Goal: Task Accomplishment & Management: Complete application form

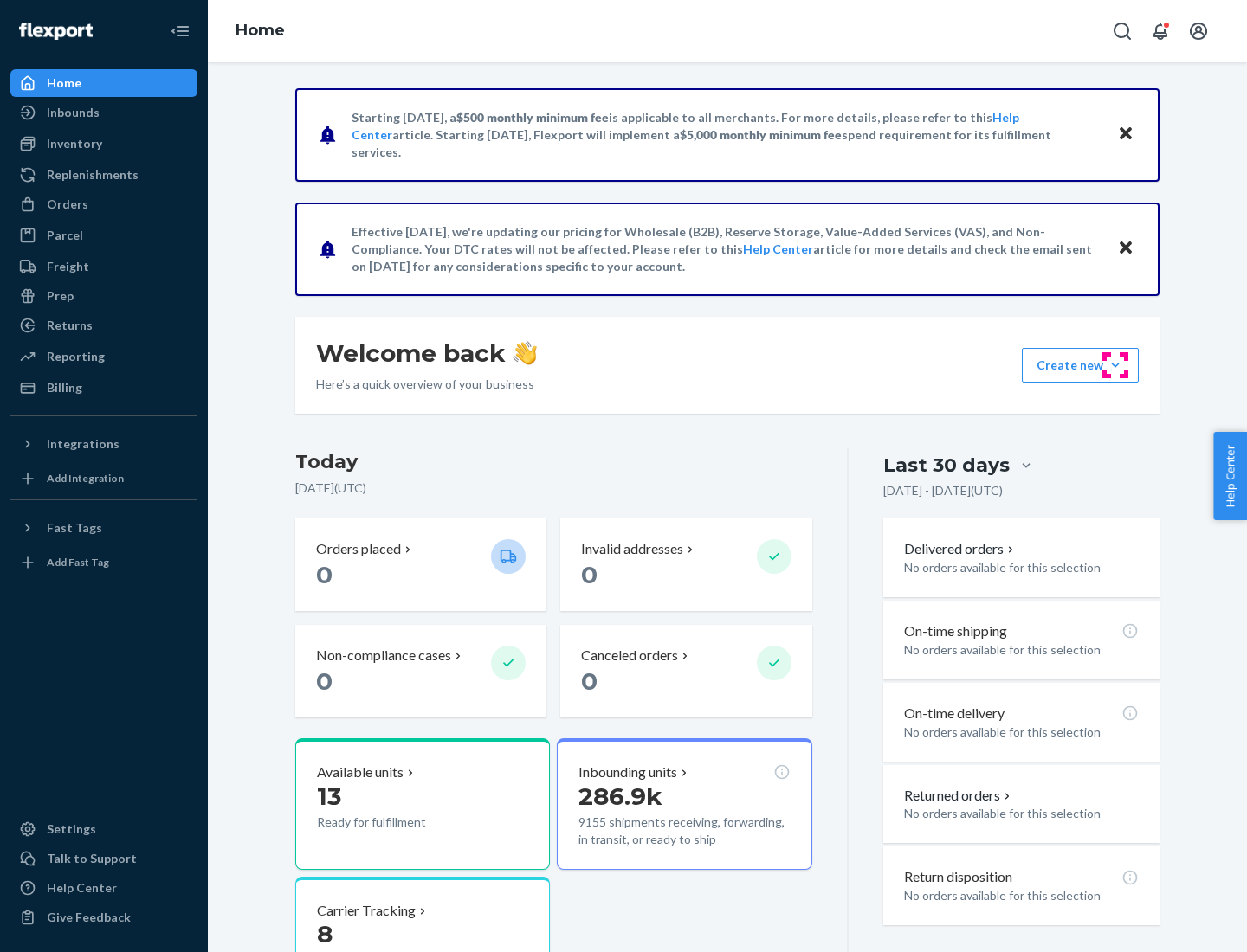
click at [1116, 365] on button "Create new Create new inbound Create new order Create new product" at bounding box center [1080, 365] width 117 height 34
click at [104, 113] on div "Inbounds" at bounding box center [103, 112] width 183 height 24
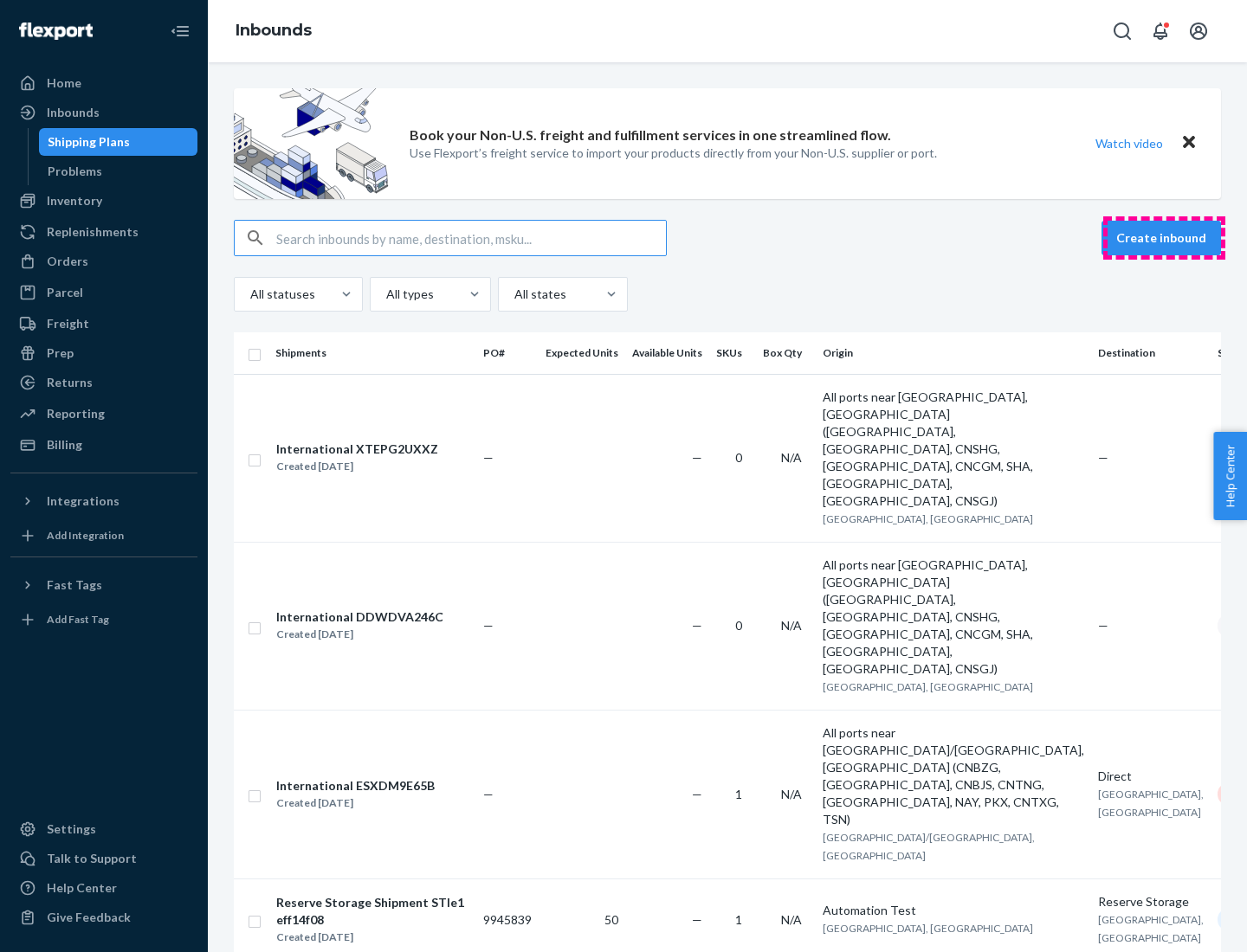
click at [1164, 238] on button "Create inbound" at bounding box center [1161, 238] width 119 height 34
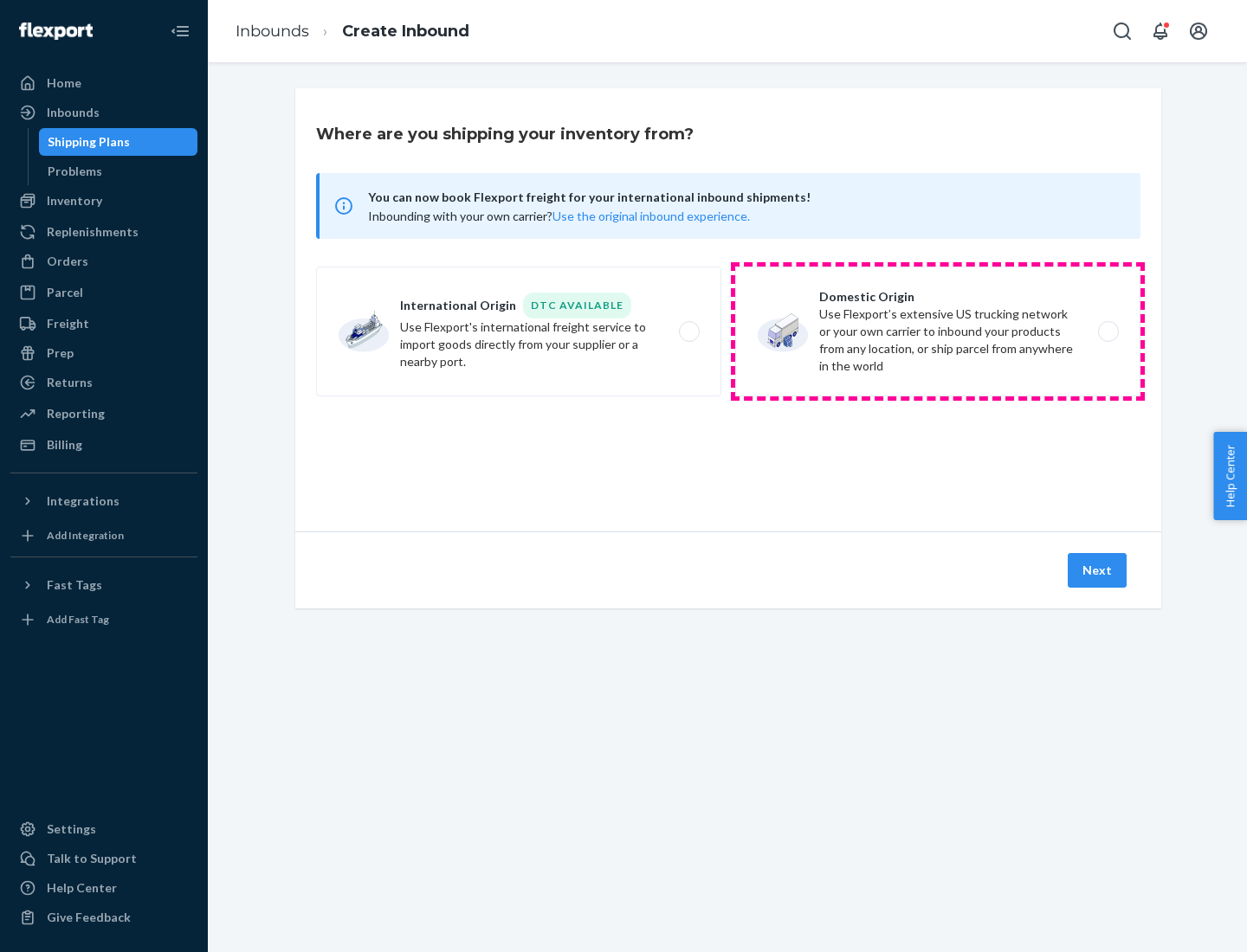
click at [938, 331] on label "Domestic Origin Use Flexport’s extensive US trucking network or your own carrie…" at bounding box center [938, 331] width 406 height 130
click at [1108, 331] on input "Domestic Origin Use Flexport’s extensive US trucking network or your own carrie…" at bounding box center [1113, 331] width 11 height 11
radio input "true"
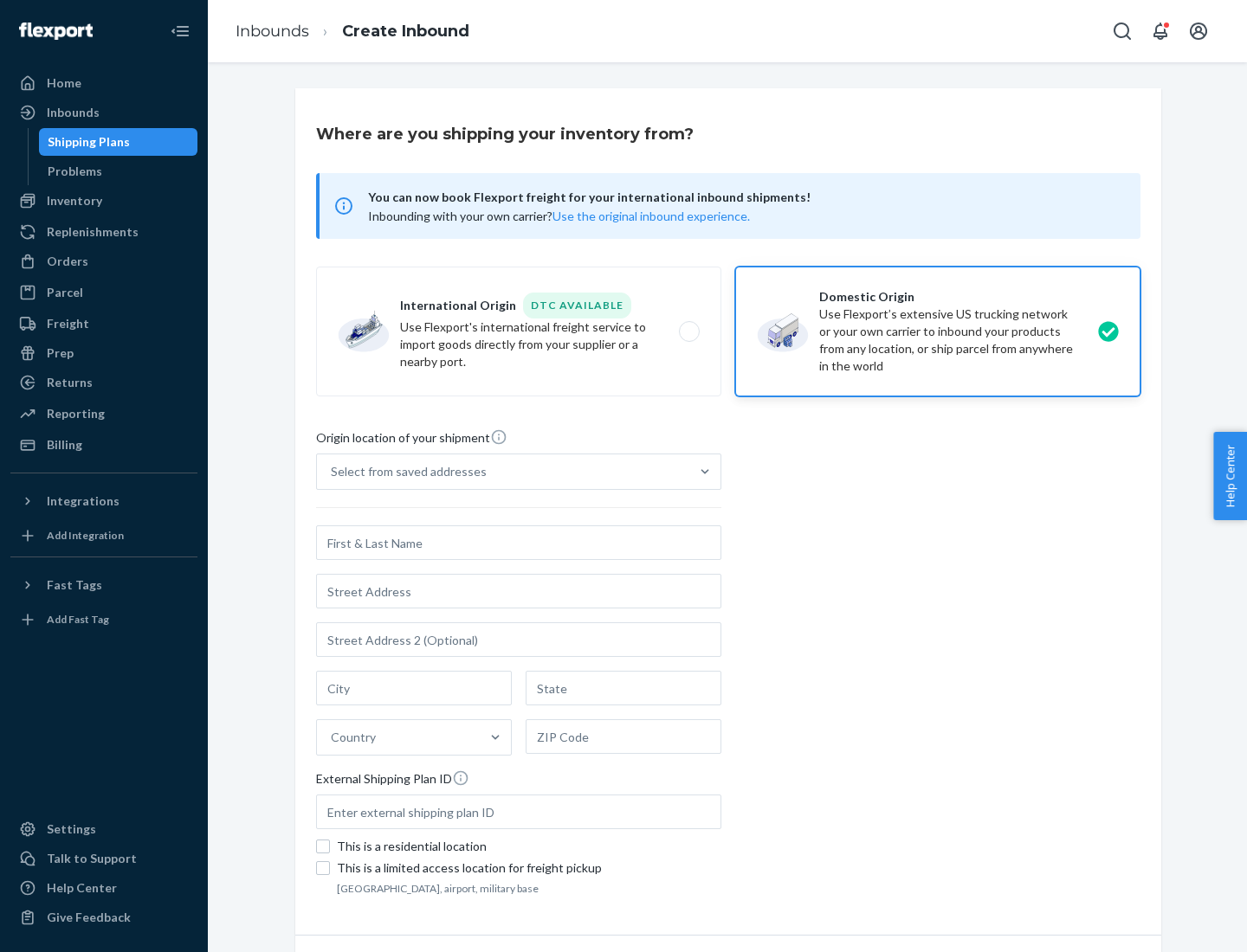
click at [405, 471] on div "Select from saved addresses" at bounding box center [408, 471] width 156 height 17
click at [333, 471] on input "Select from saved addresses" at bounding box center [332, 471] width 2 height 17
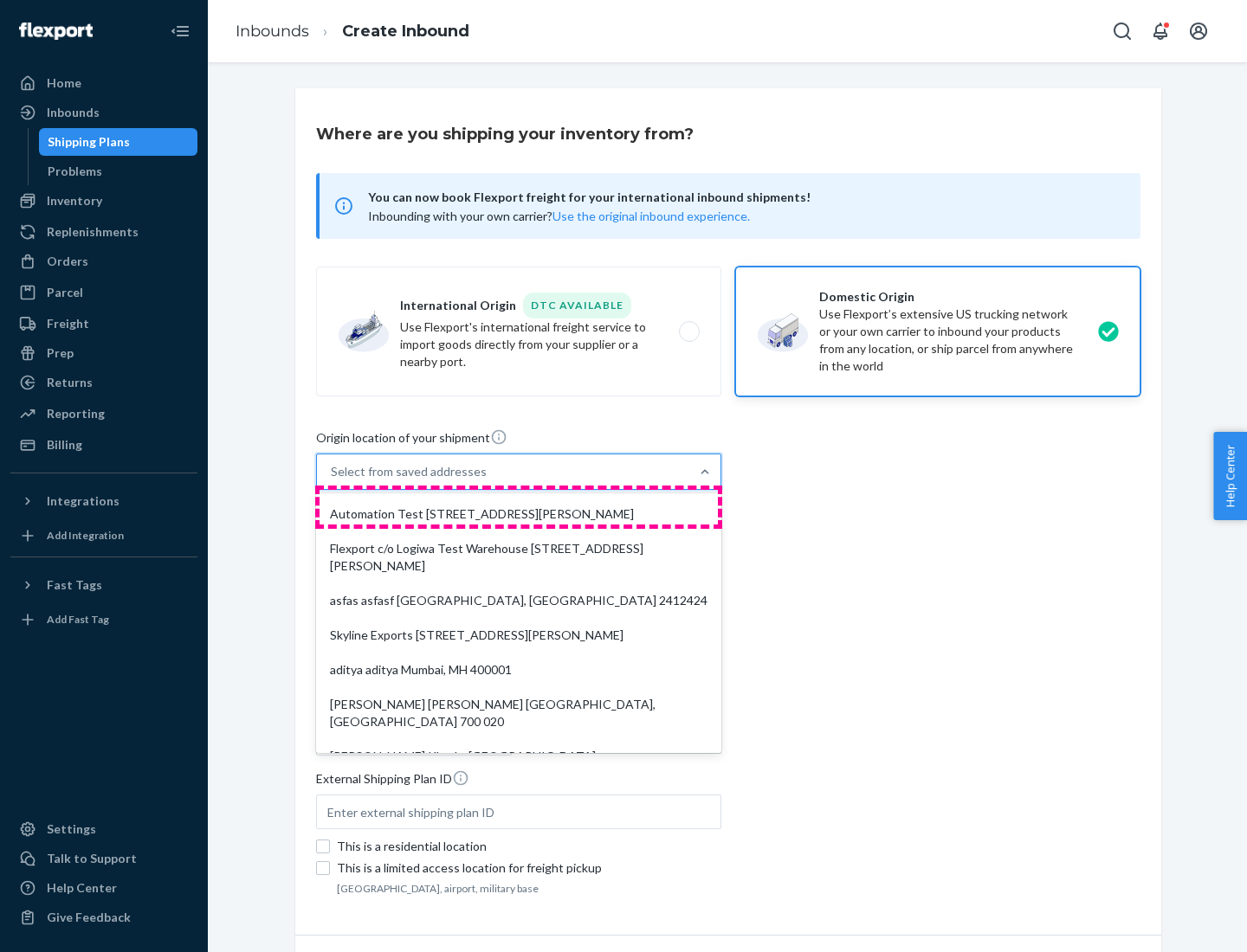
scroll to position [7, 0]
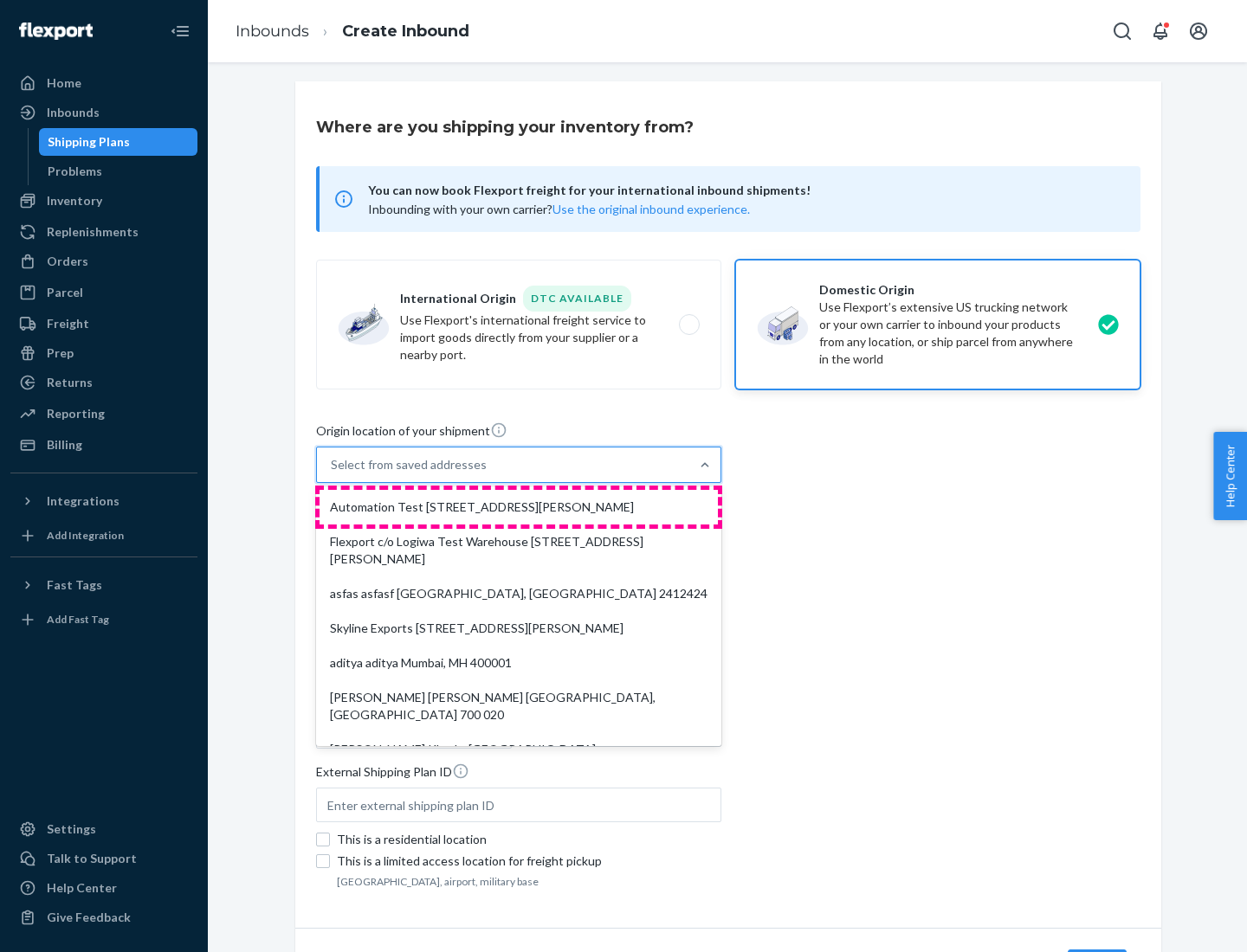
click at [519, 508] on div "Automation Test [STREET_ADDRESS][PERSON_NAME]" at bounding box center [519, 508] width 398 height 34
click at [333, 473] on input "option Automation Test [STREET_ADDRESS][PERSON_NAME]. 9 results available. Use …" at bounding box center [332, 464] width 2 height 17
type input "Automation Test"
type input "9th Floor"
type input "[GEOGRAPHIC_DATA]"
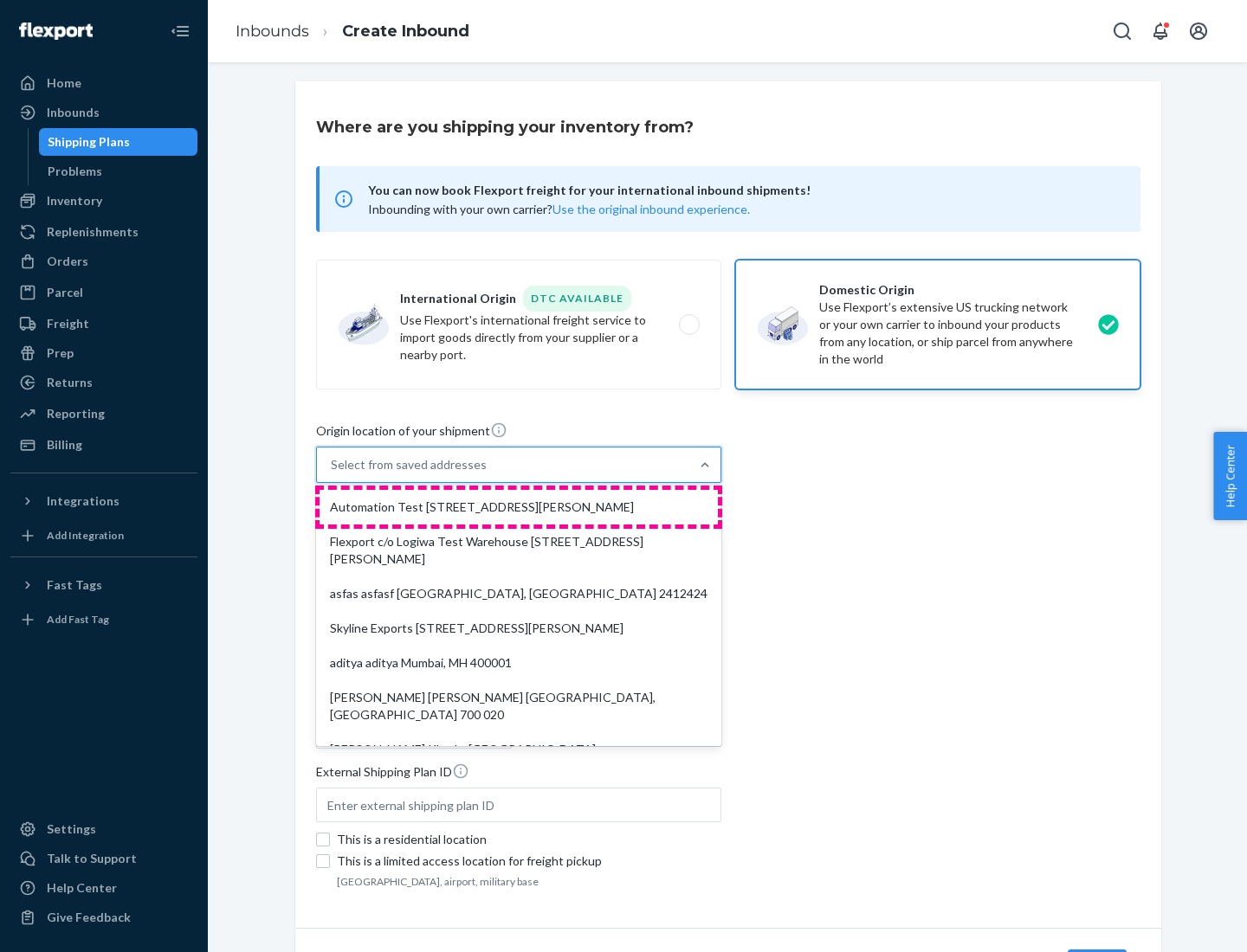
type input "CA"
type input "94104"
type input "[STREET_ADDRESS][PERSON_NAME]"
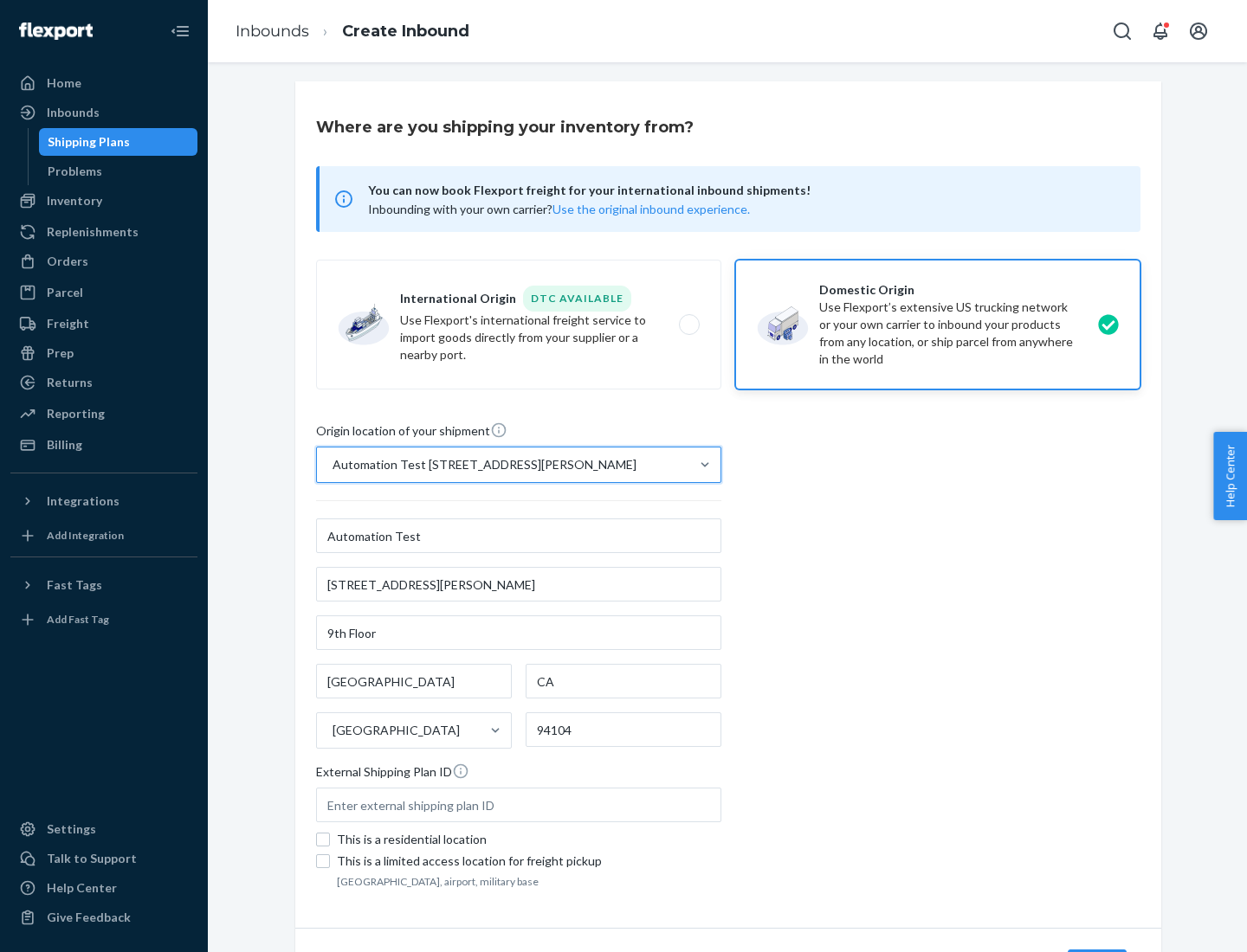
scroll to position [101, 0]
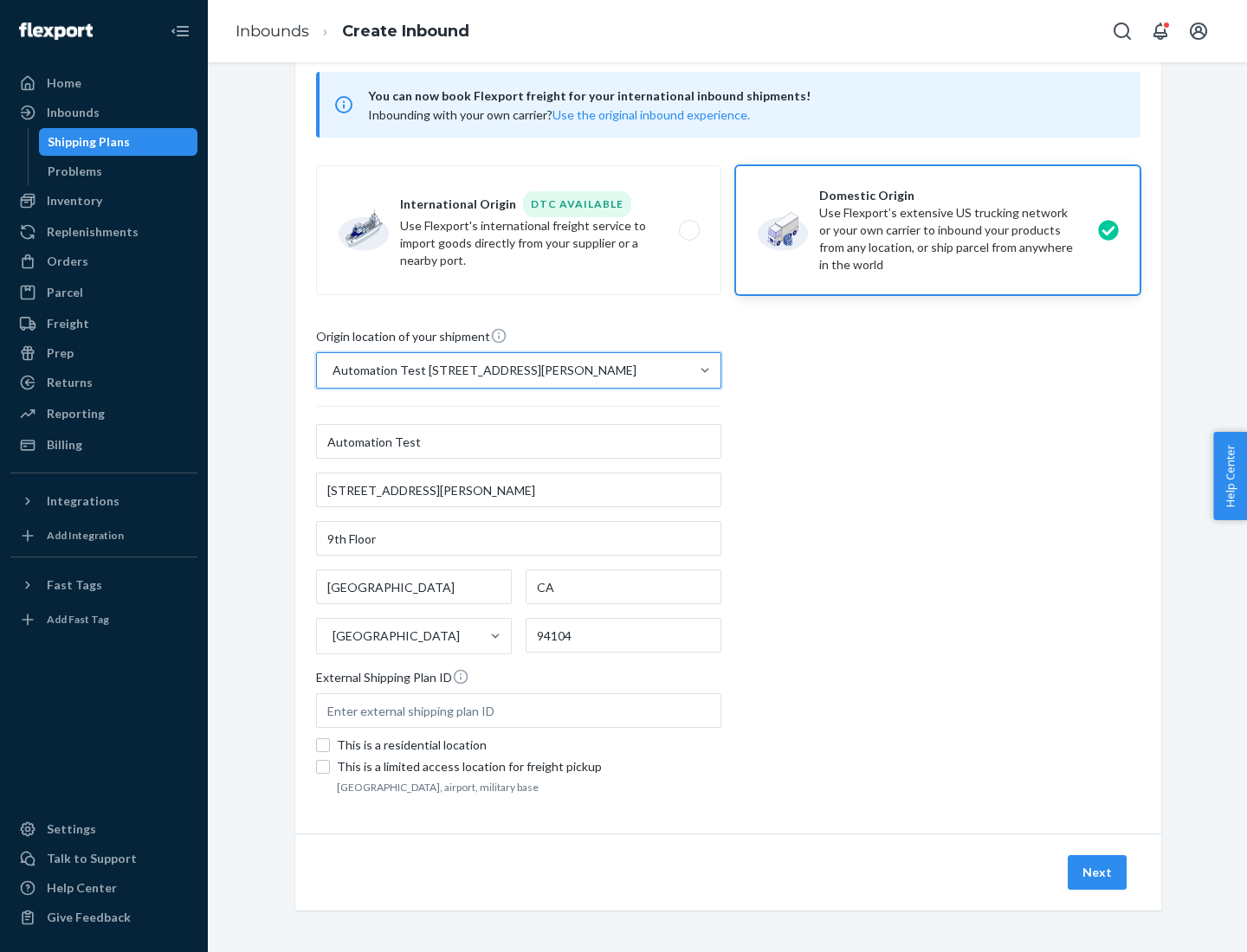
click at [1098, 873] on button "Next" at bounding box center [1097, 873] width 59 height 34
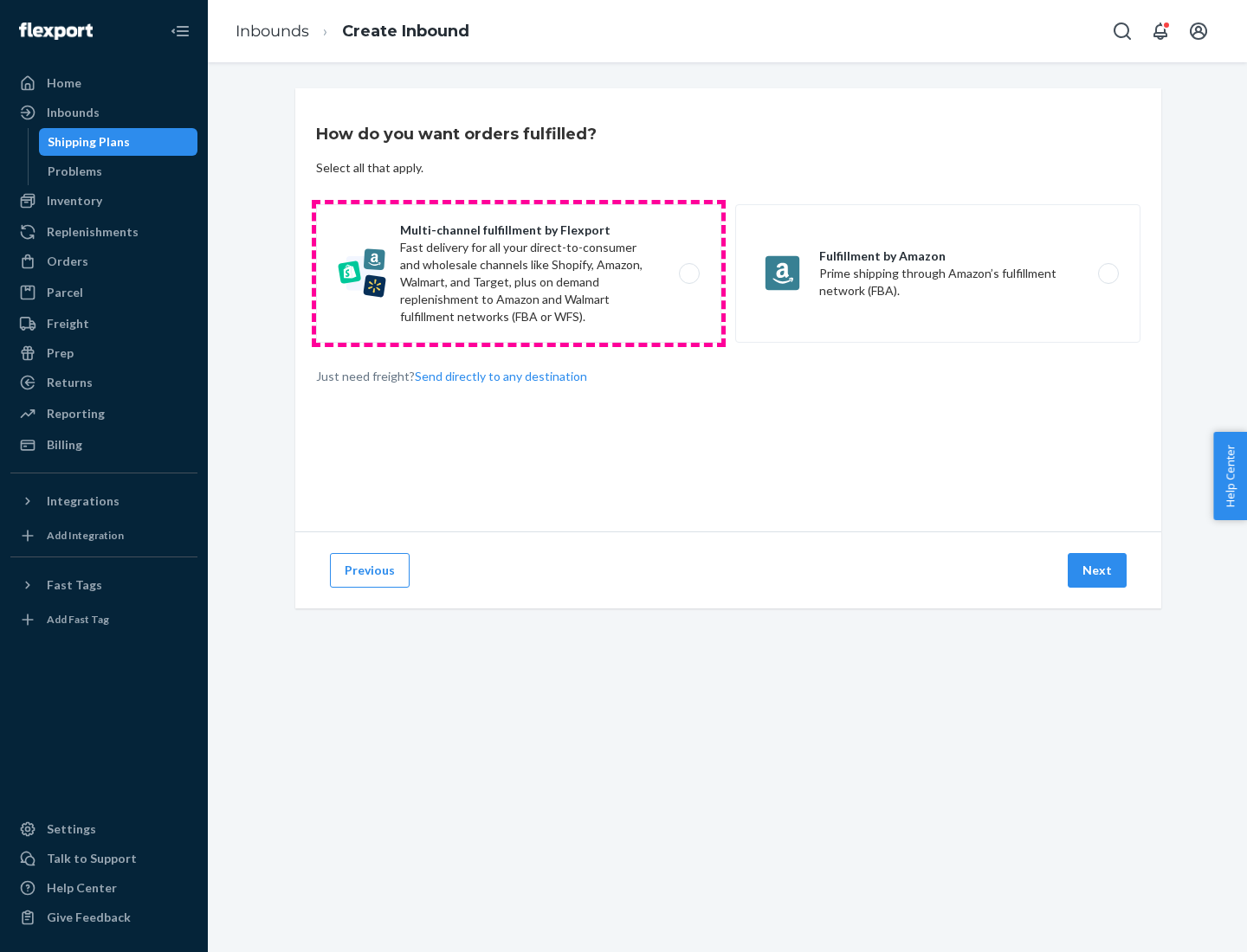
click at [519, 274] on label "Multi-channel fulfillment by Flexport Fast delivery for all your direct-to-cons…" at bounding box center [519, 273] width 406 height 138
click at [689, 274] on input "Multi-channel fulfillment by Flexport Fast delivery for all your direct-to-cons…" at bounding box center [694, 274] width 11 height 11
radio input "true"
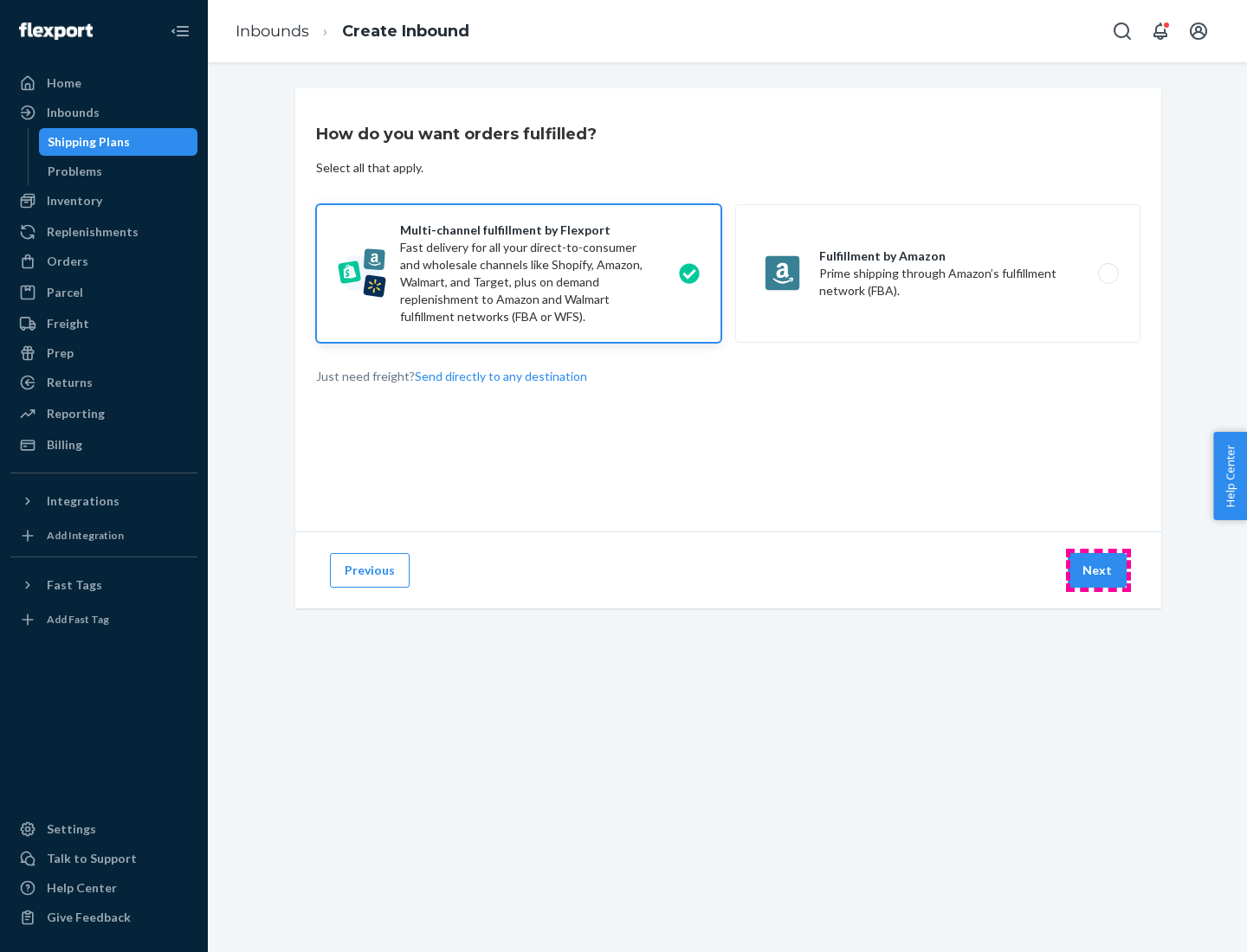
click at [1098, 571] on button "Next" at bounding box center [1097, 570] width 59 height 34
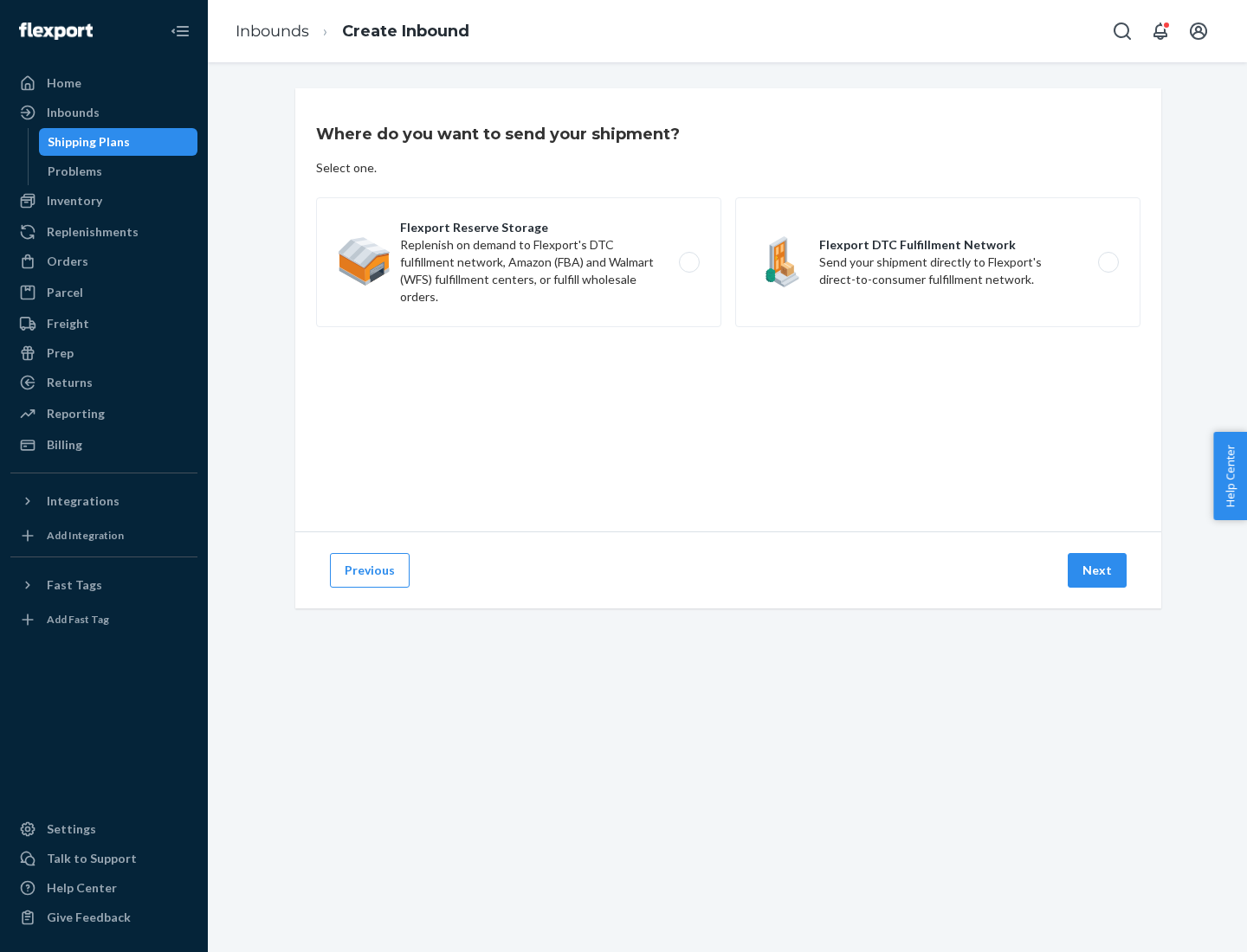
click at [938, 262] on label "Flexport DTC Fulfillment Network Send your shipment directly to Flexport's dire…" at bounding box center [938, 263] width 406 height 130
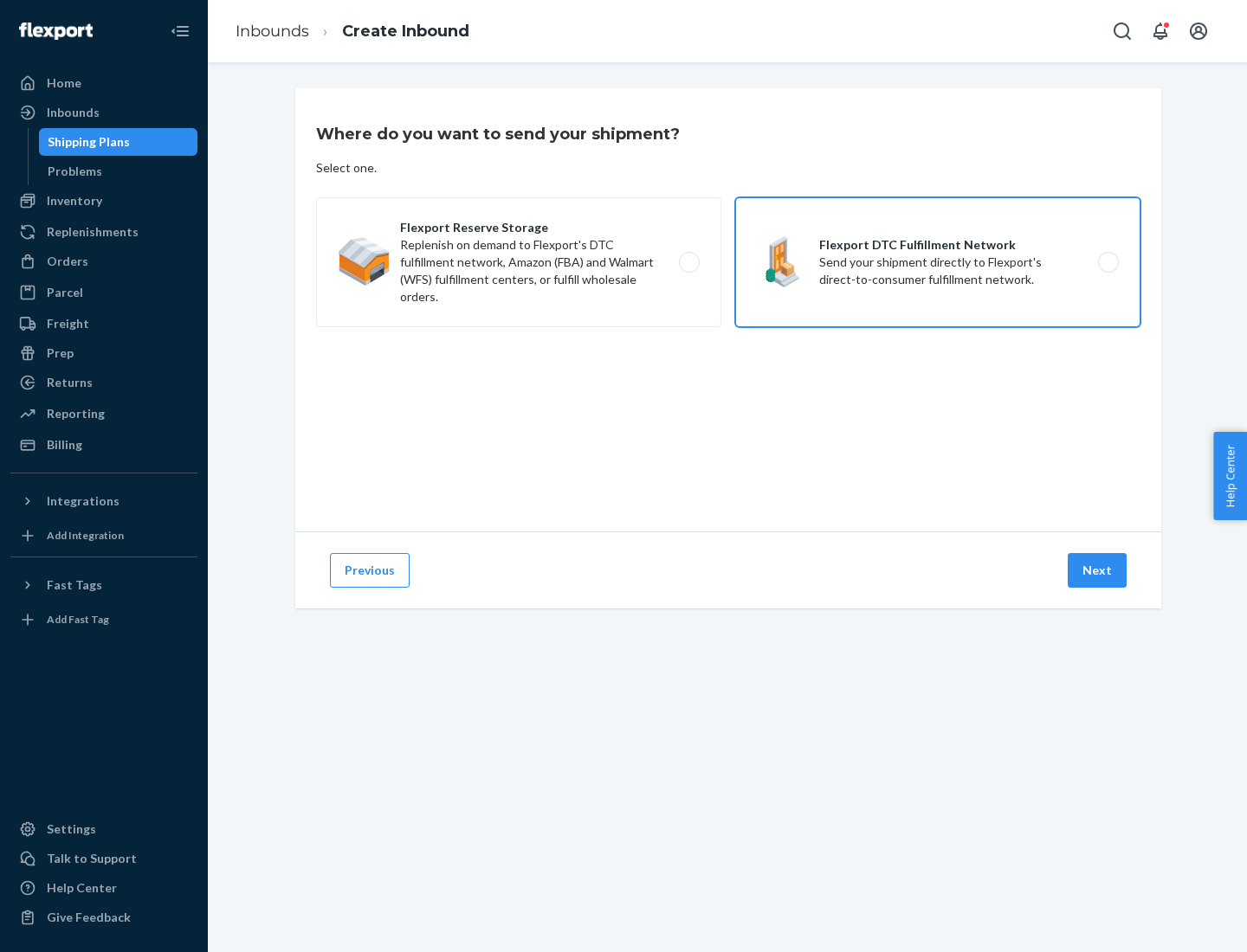
click at [1108, 262] on input "Flexport DTC Fulfillment Network Send your shipment directly to Flexport's dire…" at bounding box center [1113, 263] width 11 height 11
radio input "true"
click at [1098, 571] on button "Next" at bounding box center [1097, 570] width 59 height 34
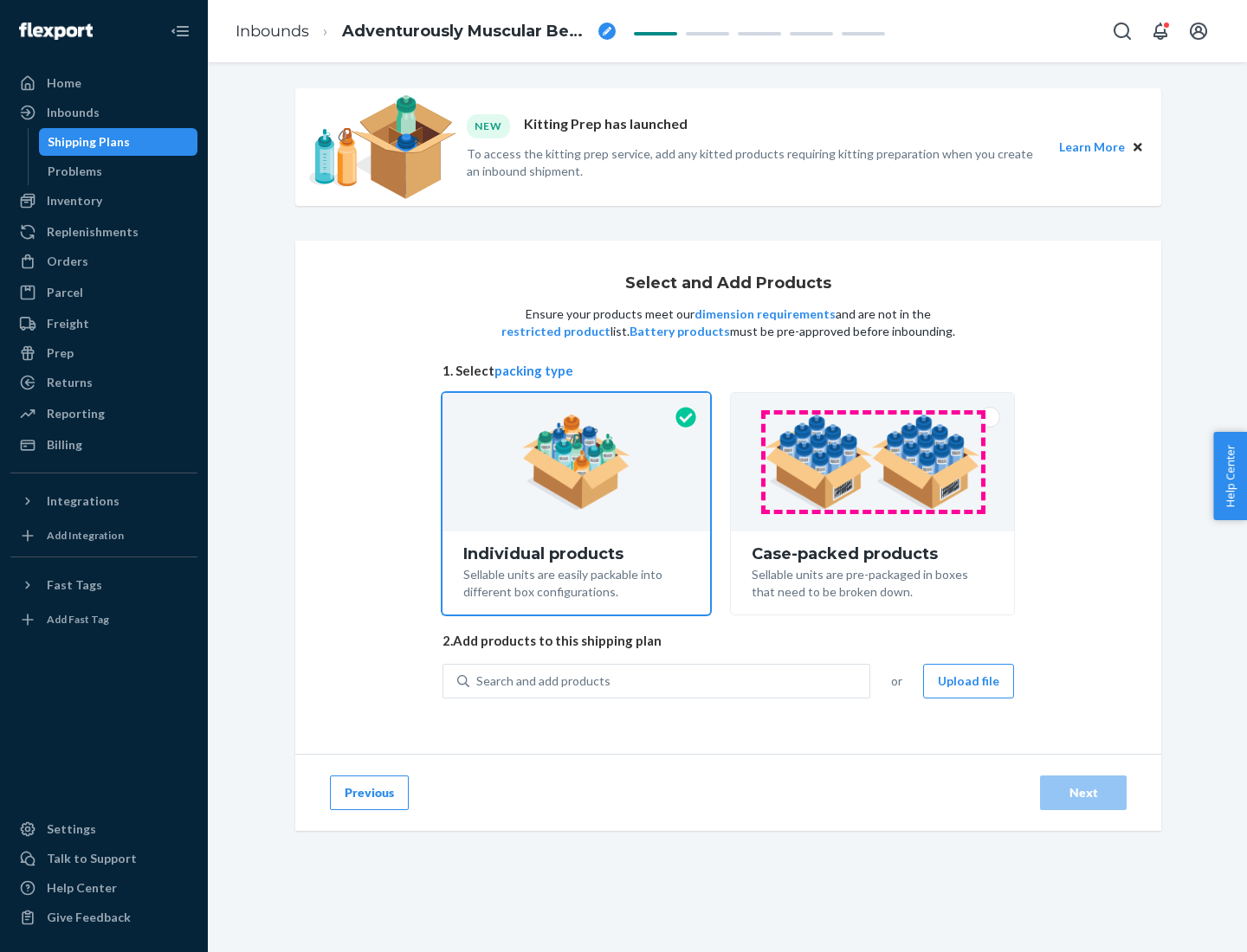
click at [873, 462] on img at bounding box center [872, 462] width 216 height 95
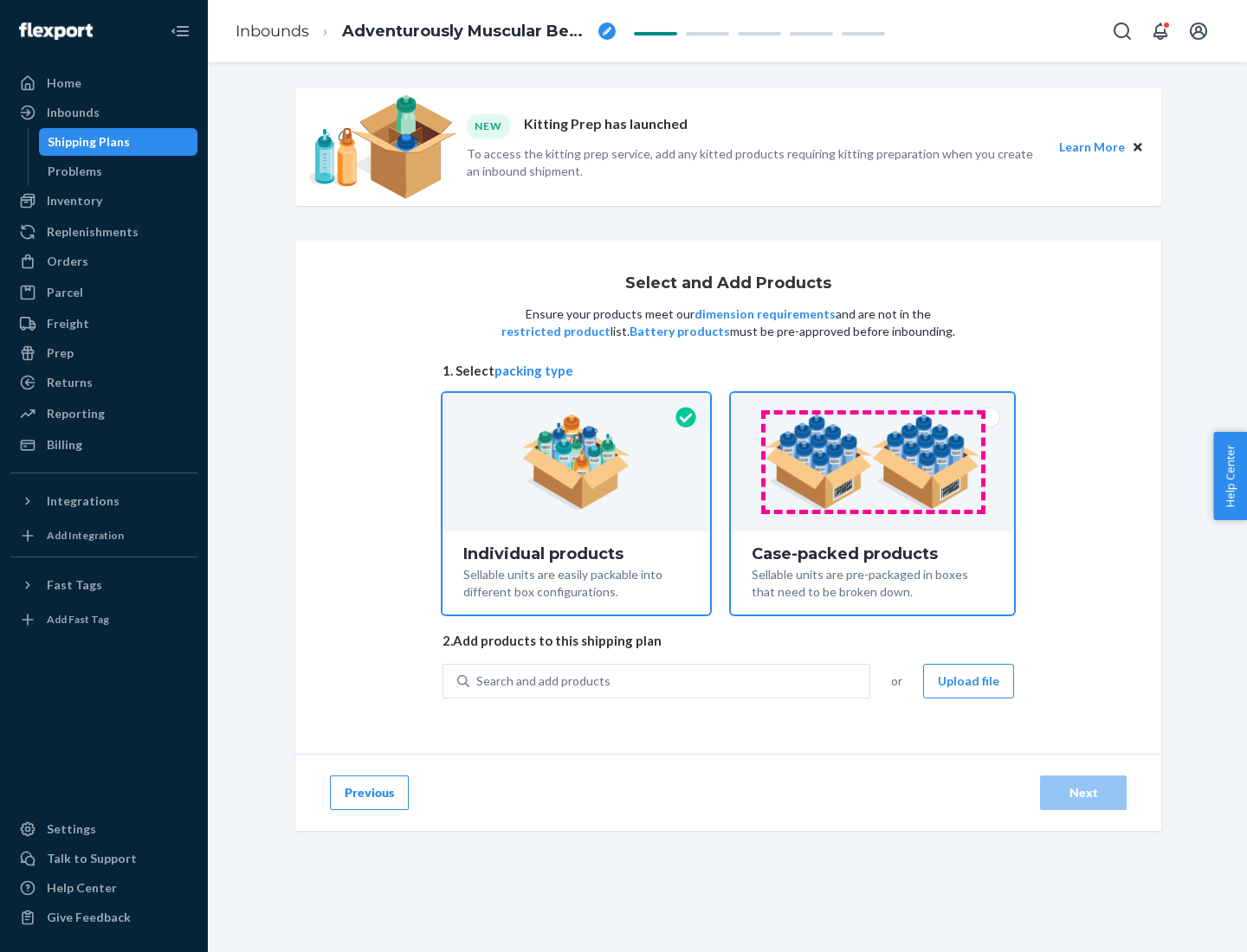
click at [873, 405] on input "Case-packed products Sellable units are pre-packaged in boxes that need to be b…" at bounding box center [872, 398] width 11 height 11
radio input "true"
radio input "false"
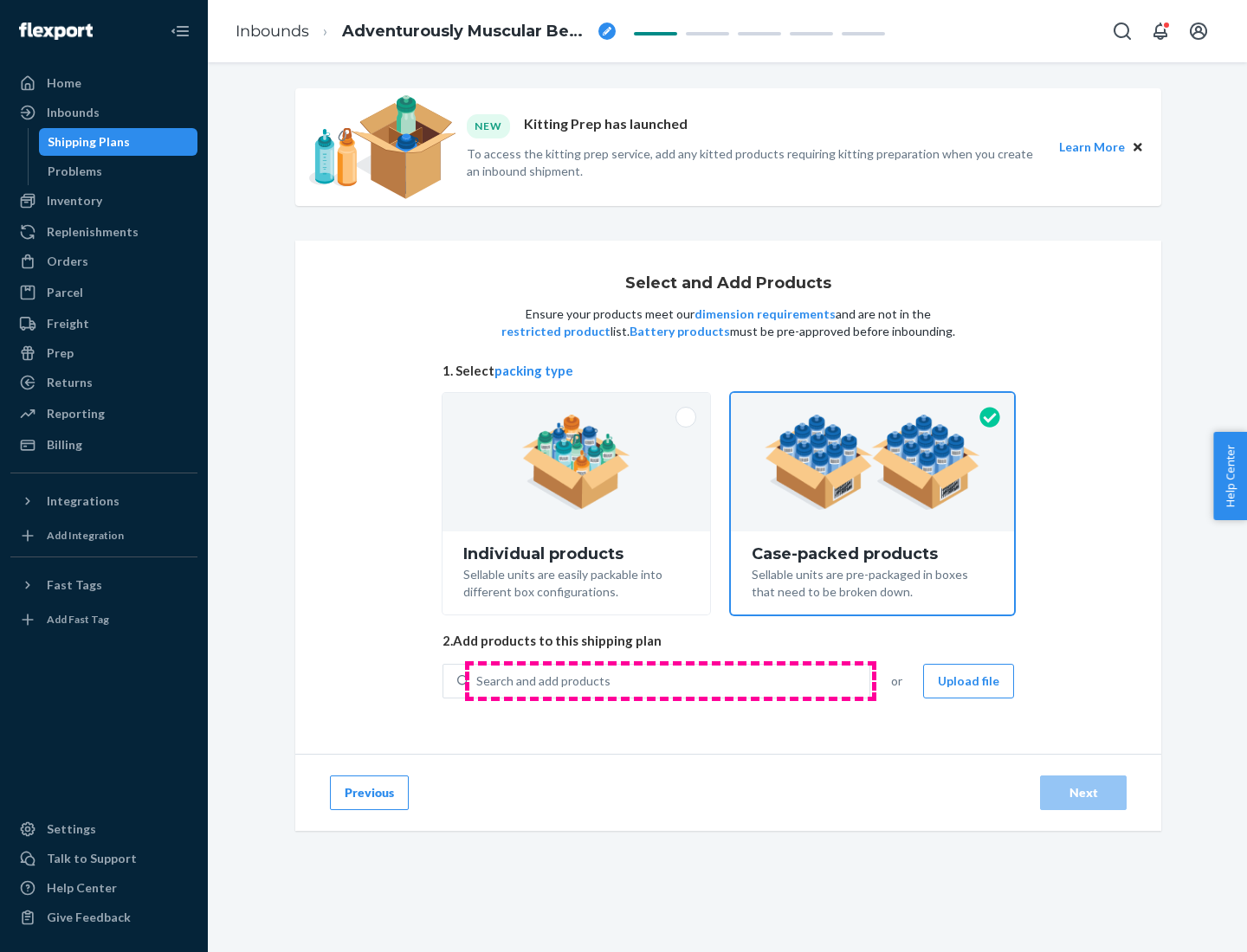
click at [670, 680] on div "Search and add products" at bounding box center [670, 681] width 400 height 32
click at [478, 680] on input "Search and add products" at bounding box center [477, 681] width 2 height 17
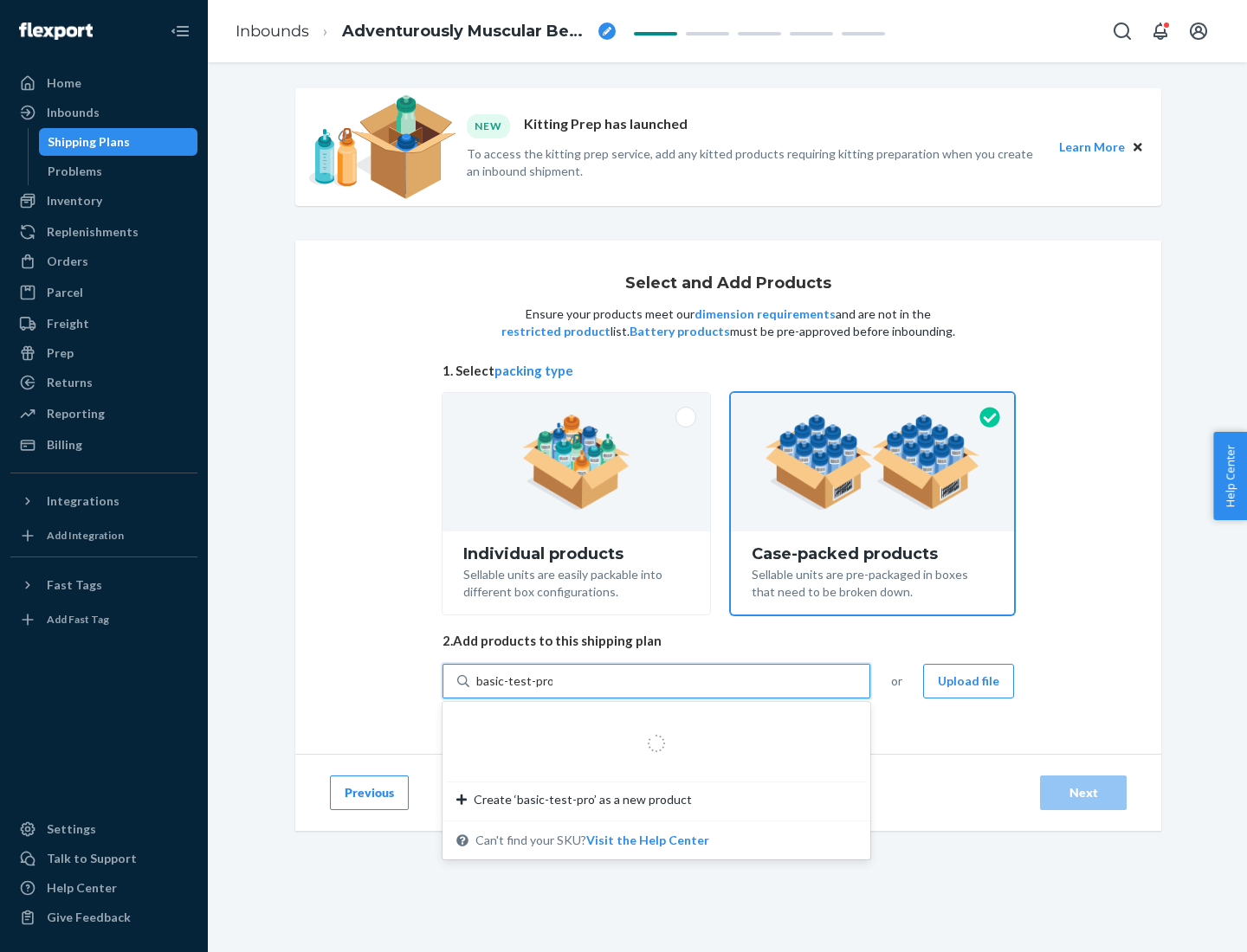
type input "basic-test-product-1"
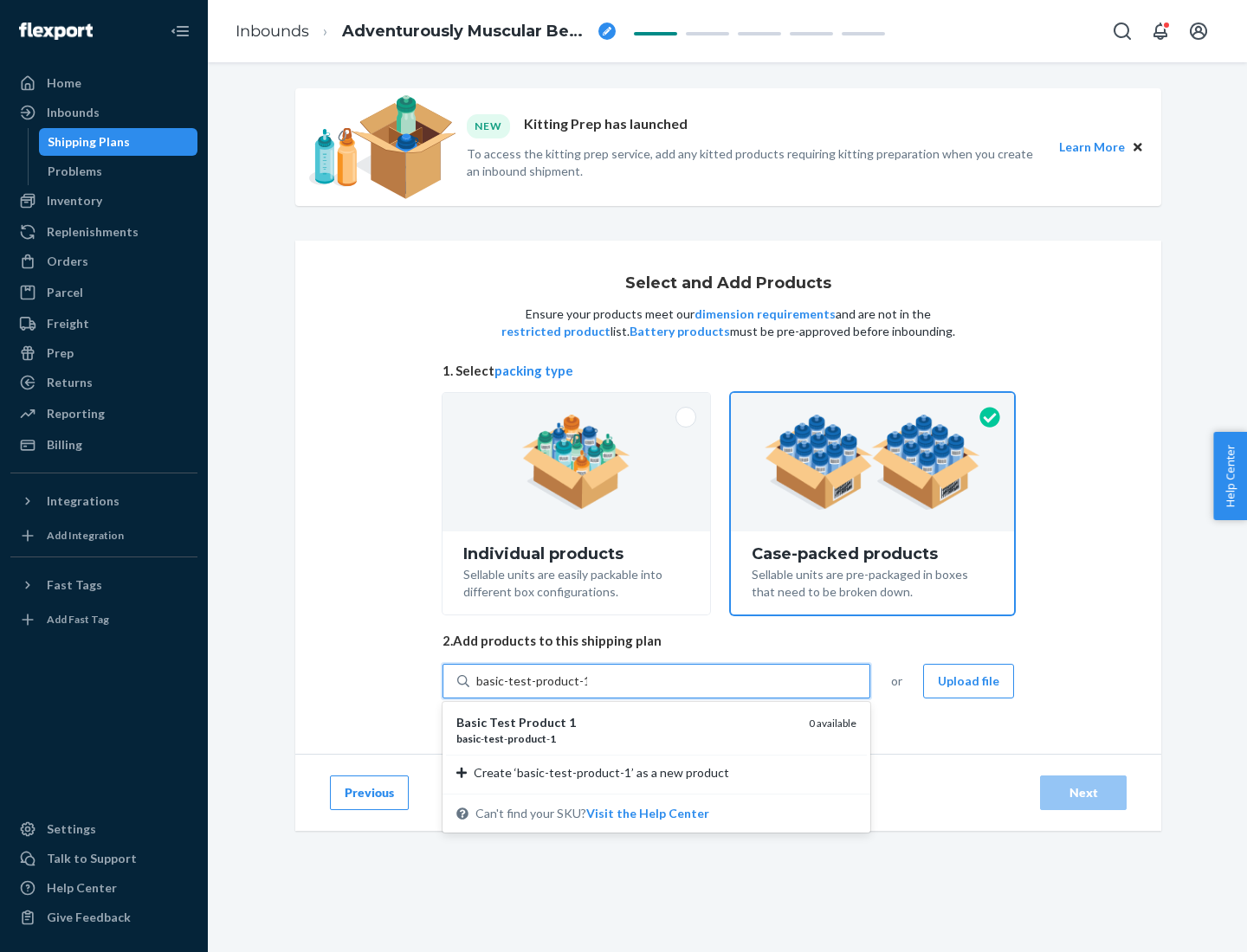
click at [626, 739] on div "basic - test - product - 1" at bounding box center [625, 739] width 339 height 14
click at [587, 690] on input "basic-test-product-1" at bounding box center [531, 681] width 111 height 17
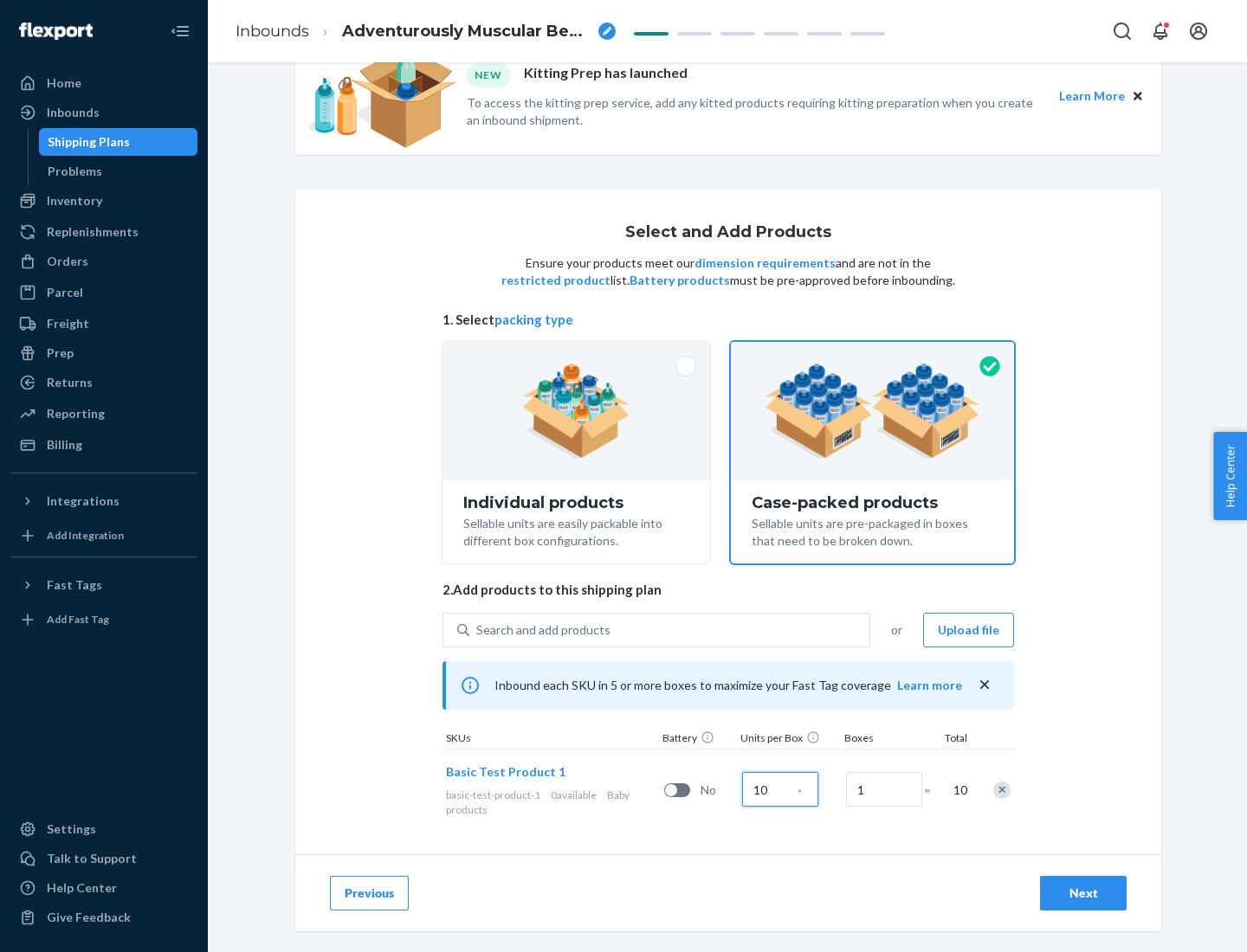
scroll to position [62, 0]
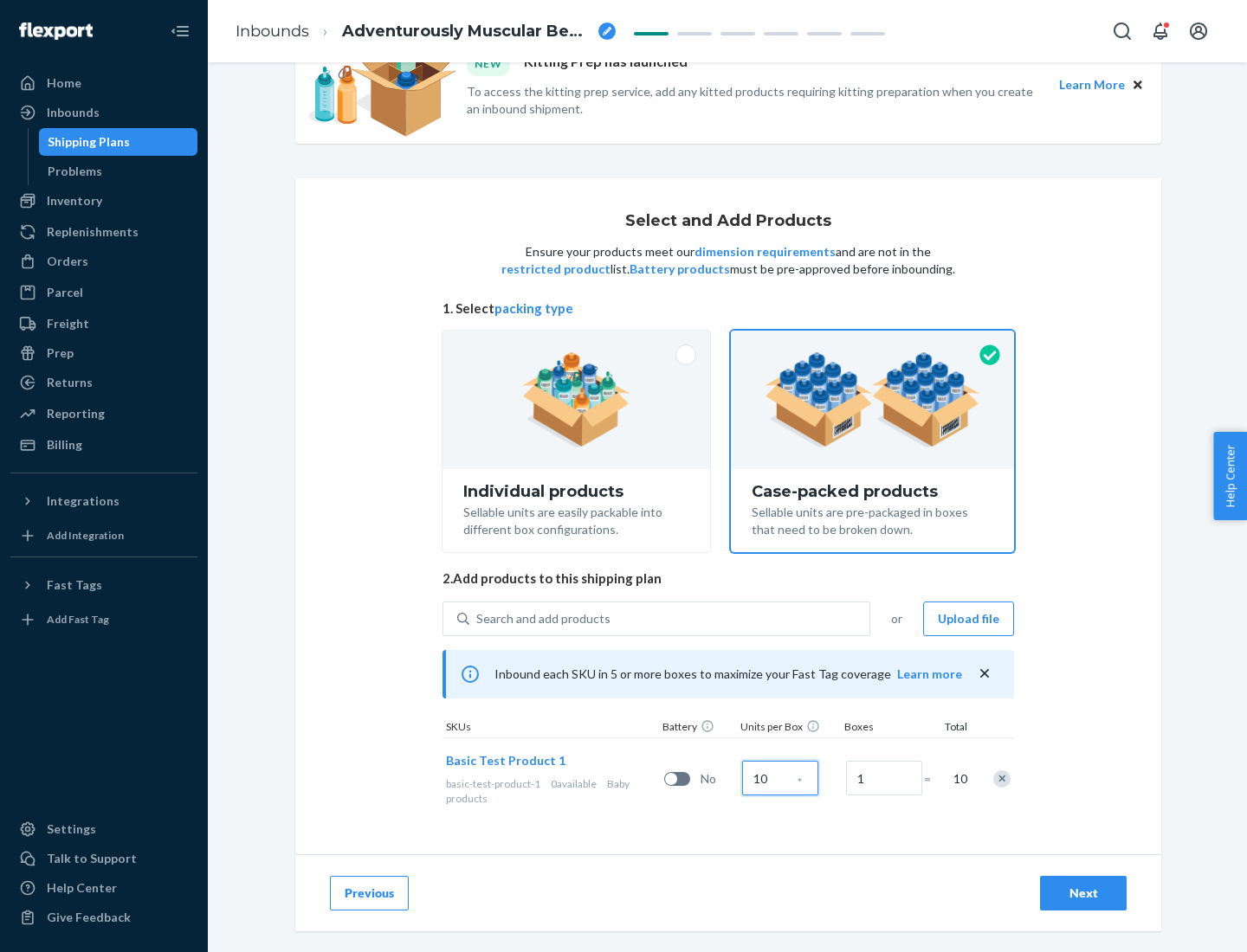
type input "10"
type input "7"
click at [1083, 893] on div "Next" at bounding box center [1083, 893] width 57 height 17
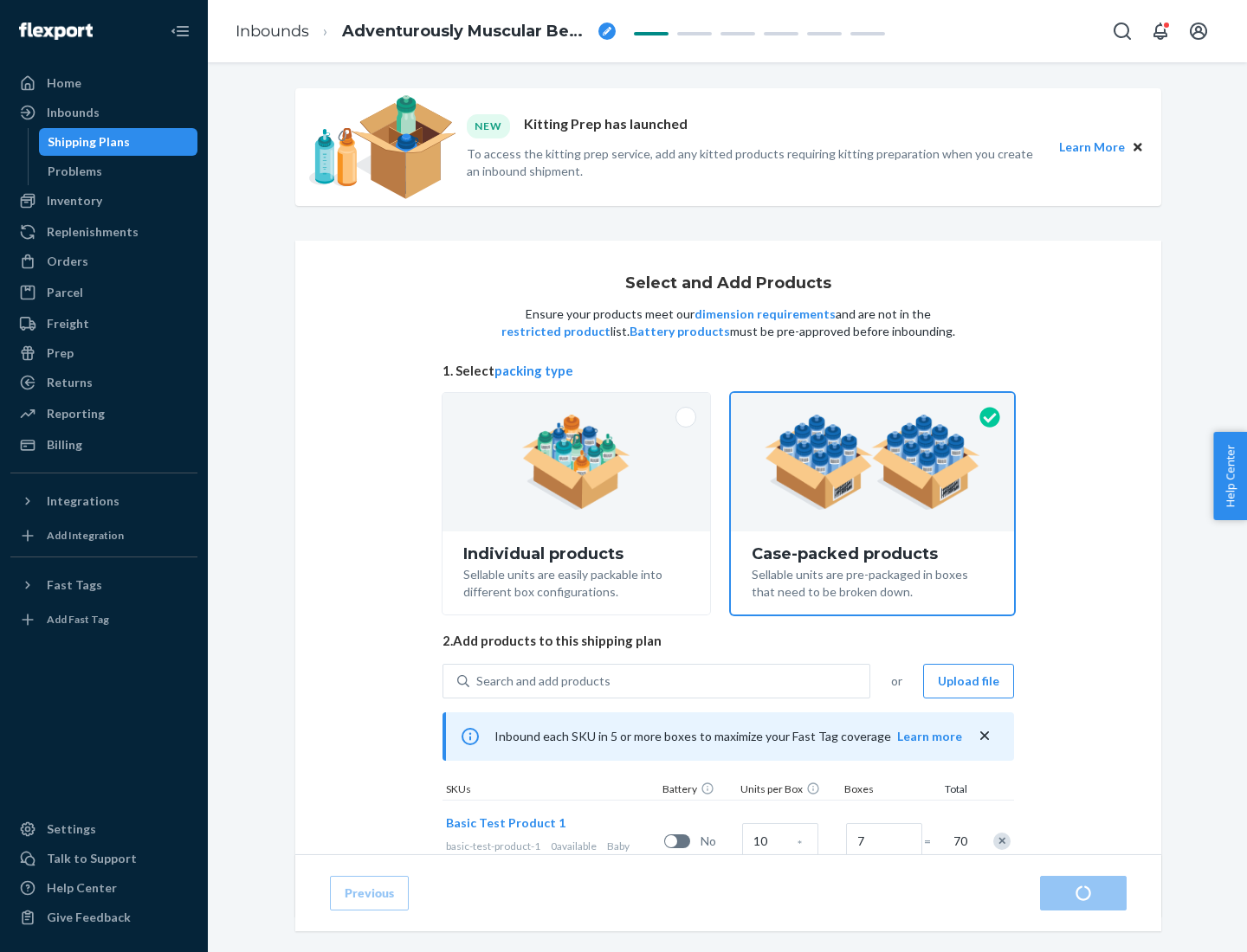
radio input "true"
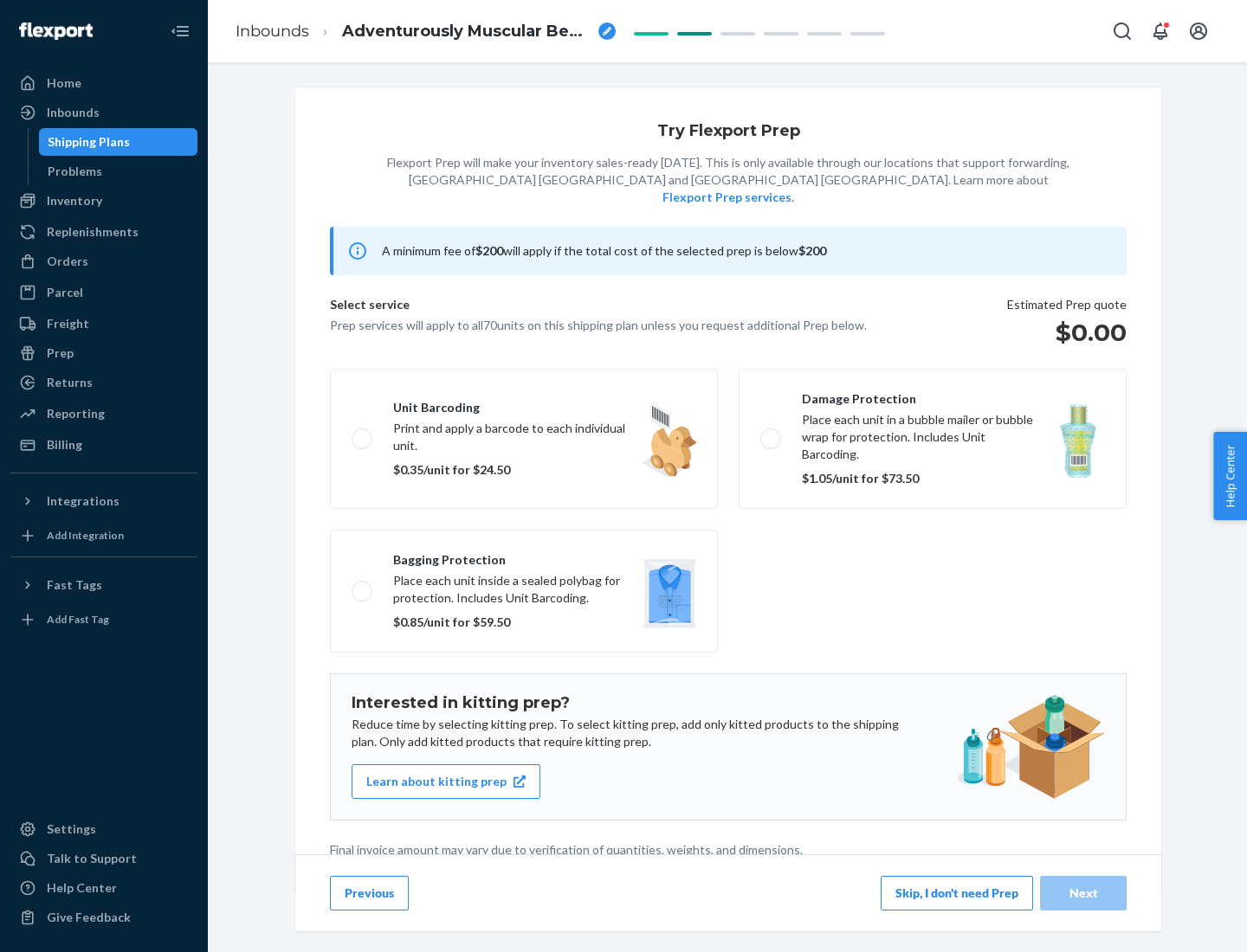
scroll to position [5, 0]
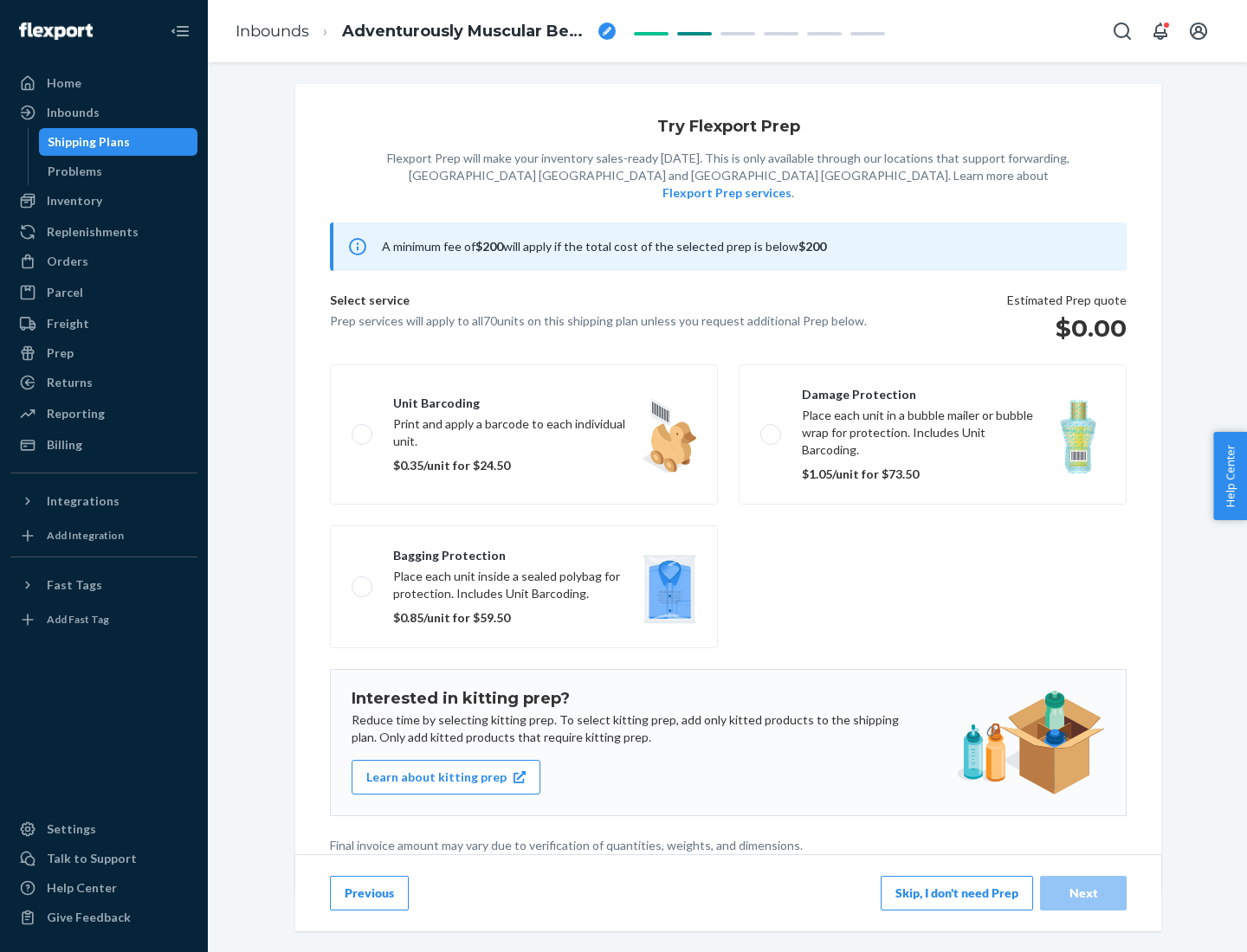
click at [524, 552] on label "Bagging protection Place each unit inside a sealed polybag for protection. Incl…" at bounding box center [523, 587] width 388 height 123
click at [363, 581] on input "Bagging protection Place each unit inside a sealed polybag for protection. Incl…" at bounding box center [357, 586] width 11 height 11
checkbox input "true"
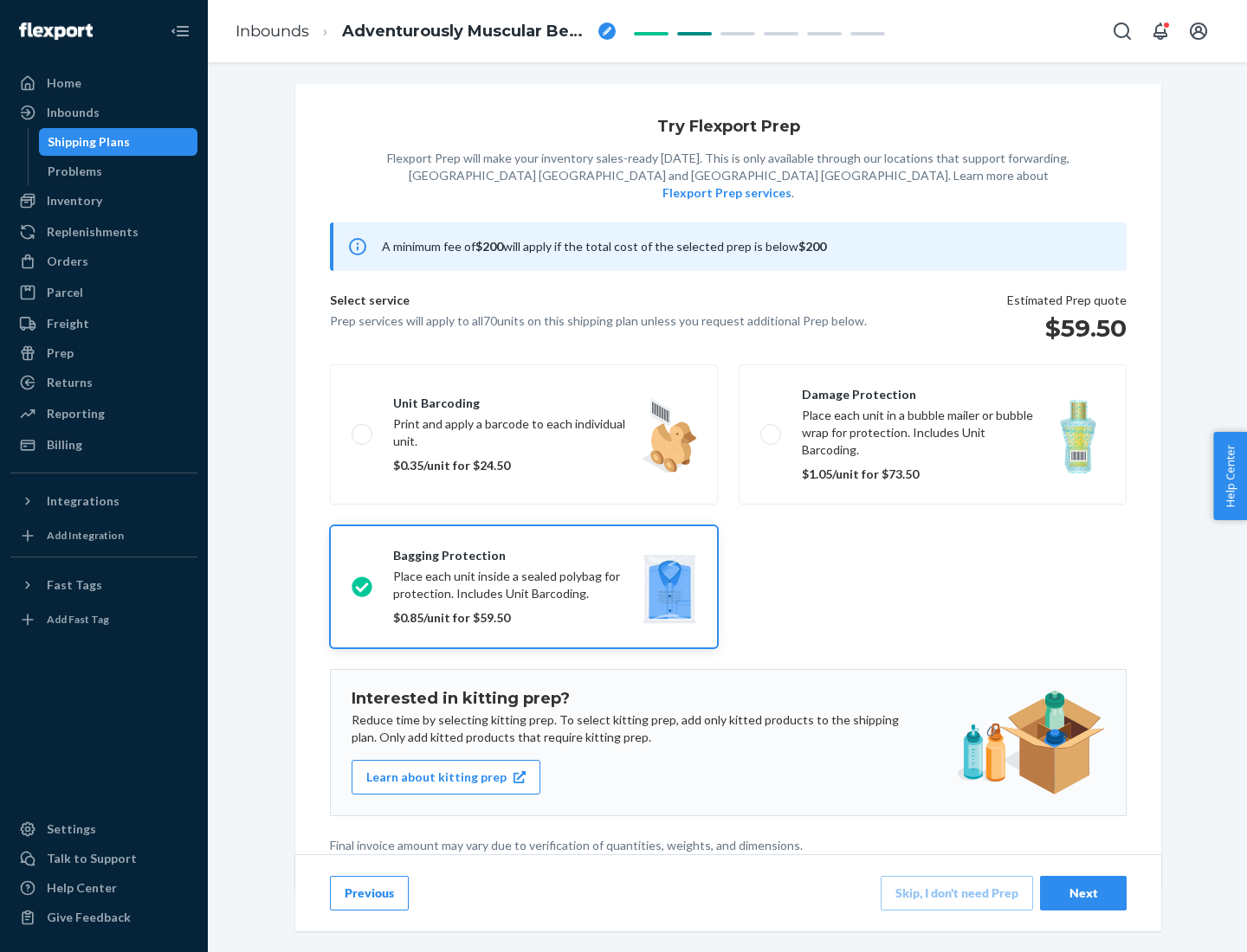
click at [1083, 892] on div "Next" at bounding box center [1083, 893] width 57 height 17
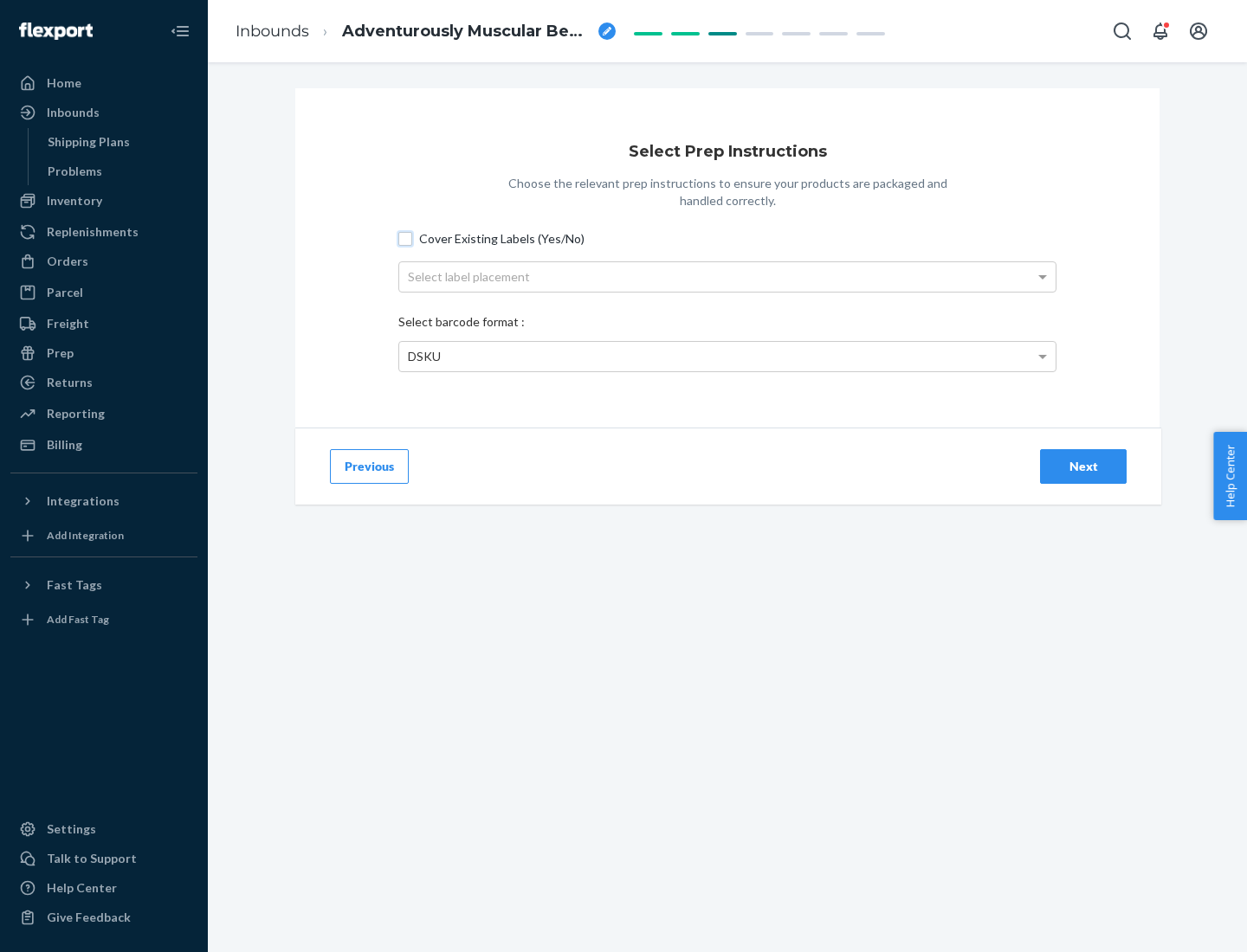
click at [406, 238] on input "Cover Existing Labels (Yes/No)" at bounding box center [405, 238] width 14 height 14
checkbox input "true"
click at [727, 276] on div "Select label placement" at bounding box center [727, 276] width 657 height 30
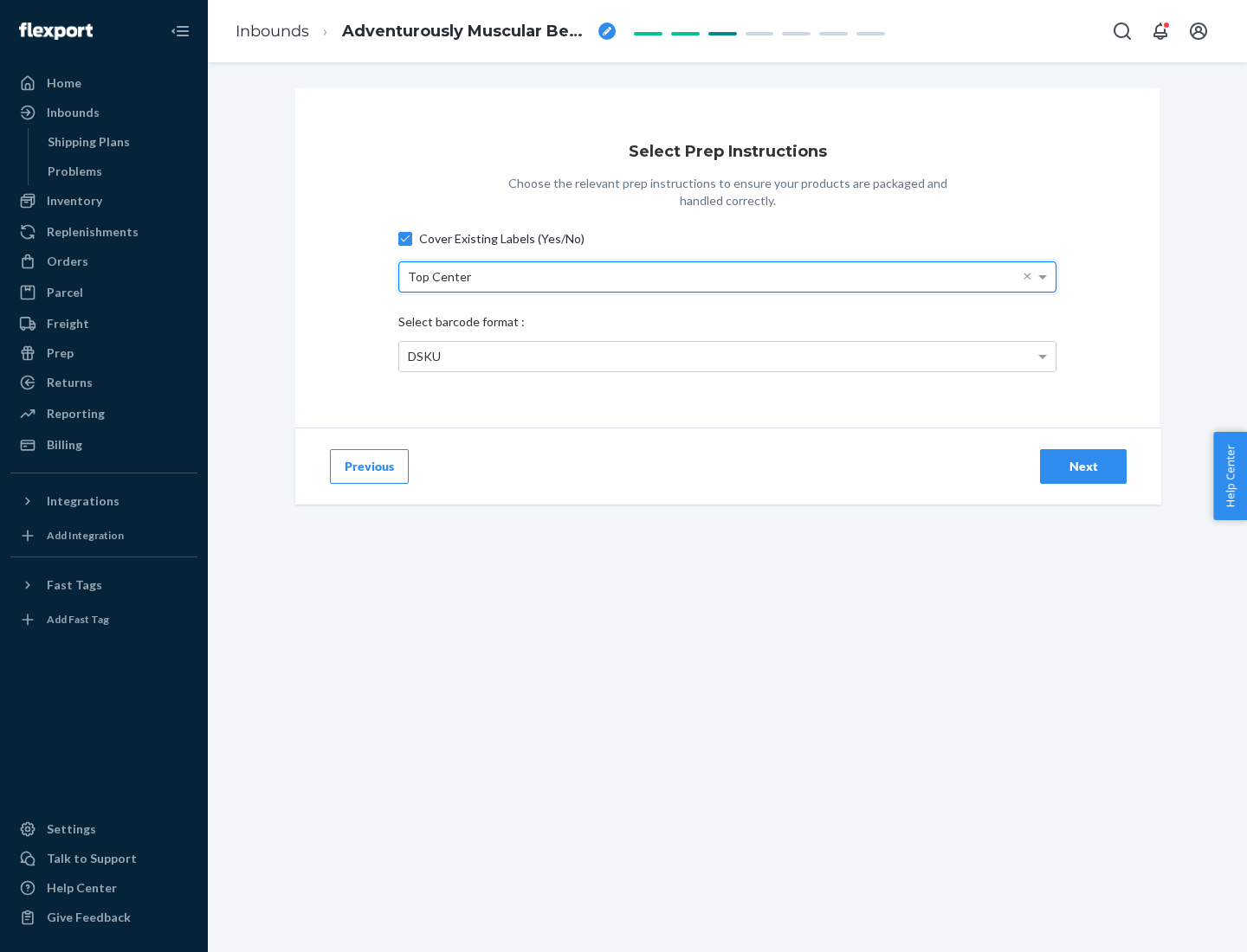
click at [727, 356] on div "DSKU" at bounding box center [727, 357] width 657 height 30
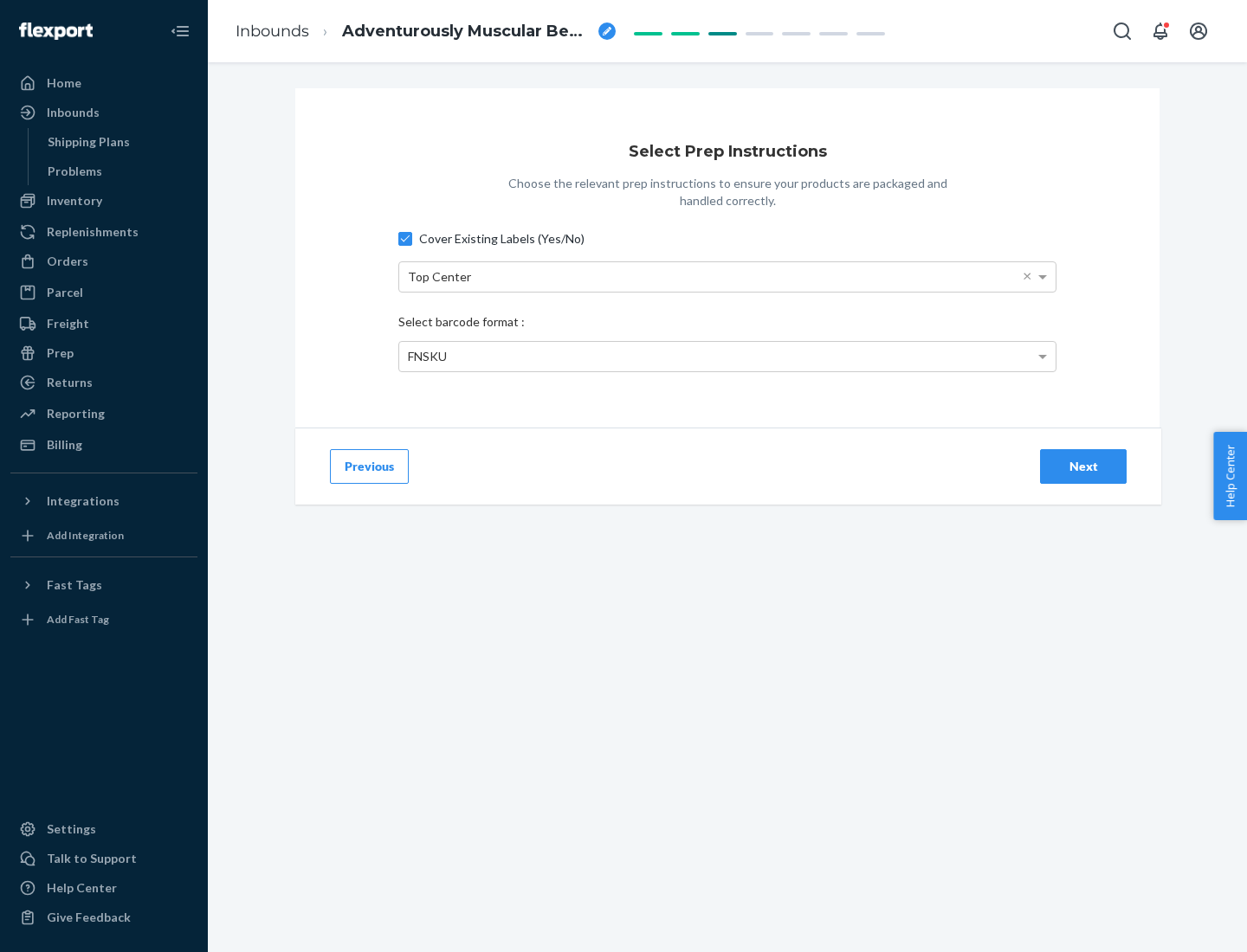
click at [1083, 466] on div "Next" at bounding box center [1083, 466] width 57 height 17
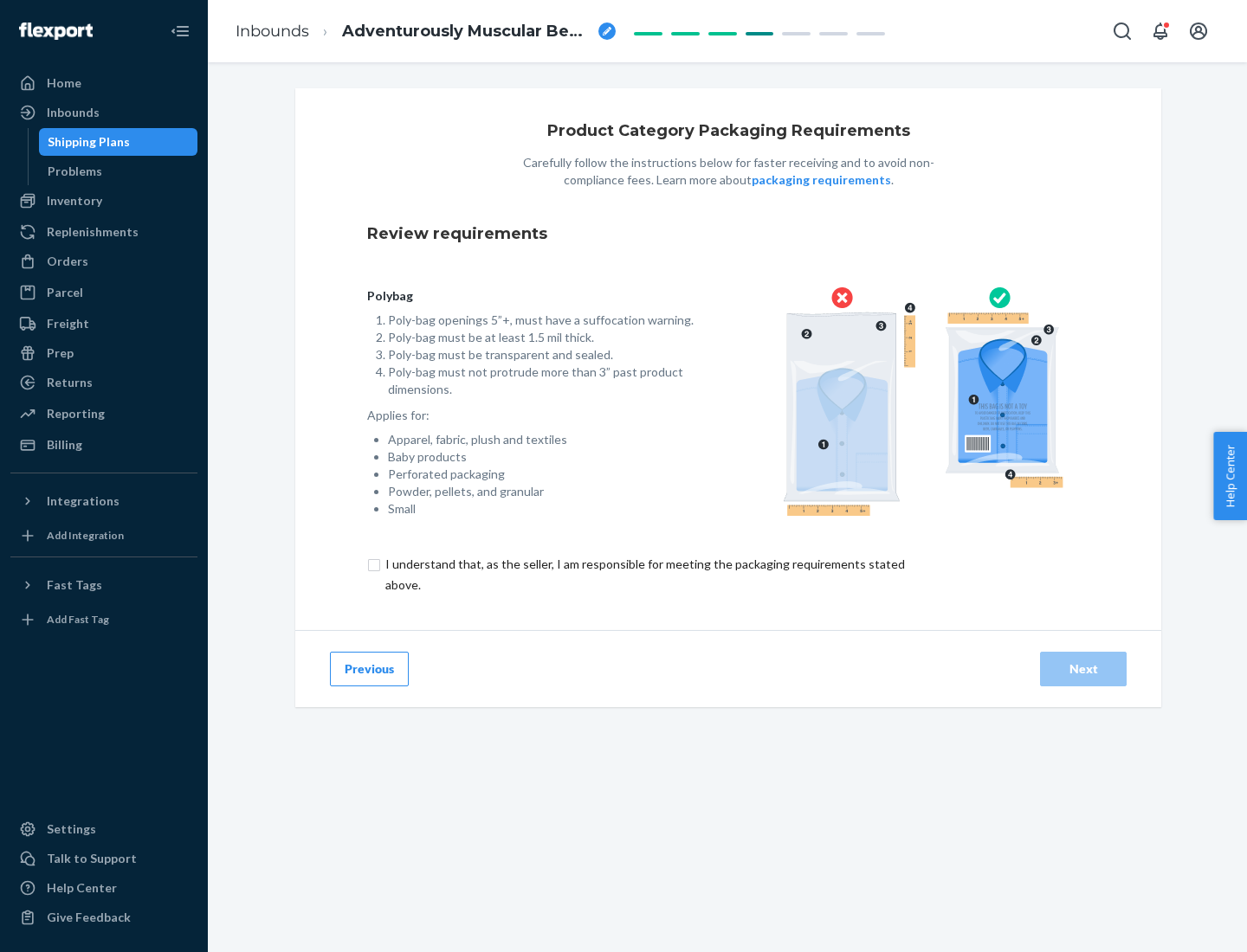
click at [643, 574] on input "checkbox" at bounding box center [654, 574] width 576 height 42
checkbox input "true"
click at [1083, 668] on div "Next" at bounding box center [1083, 668] width 57 height 17
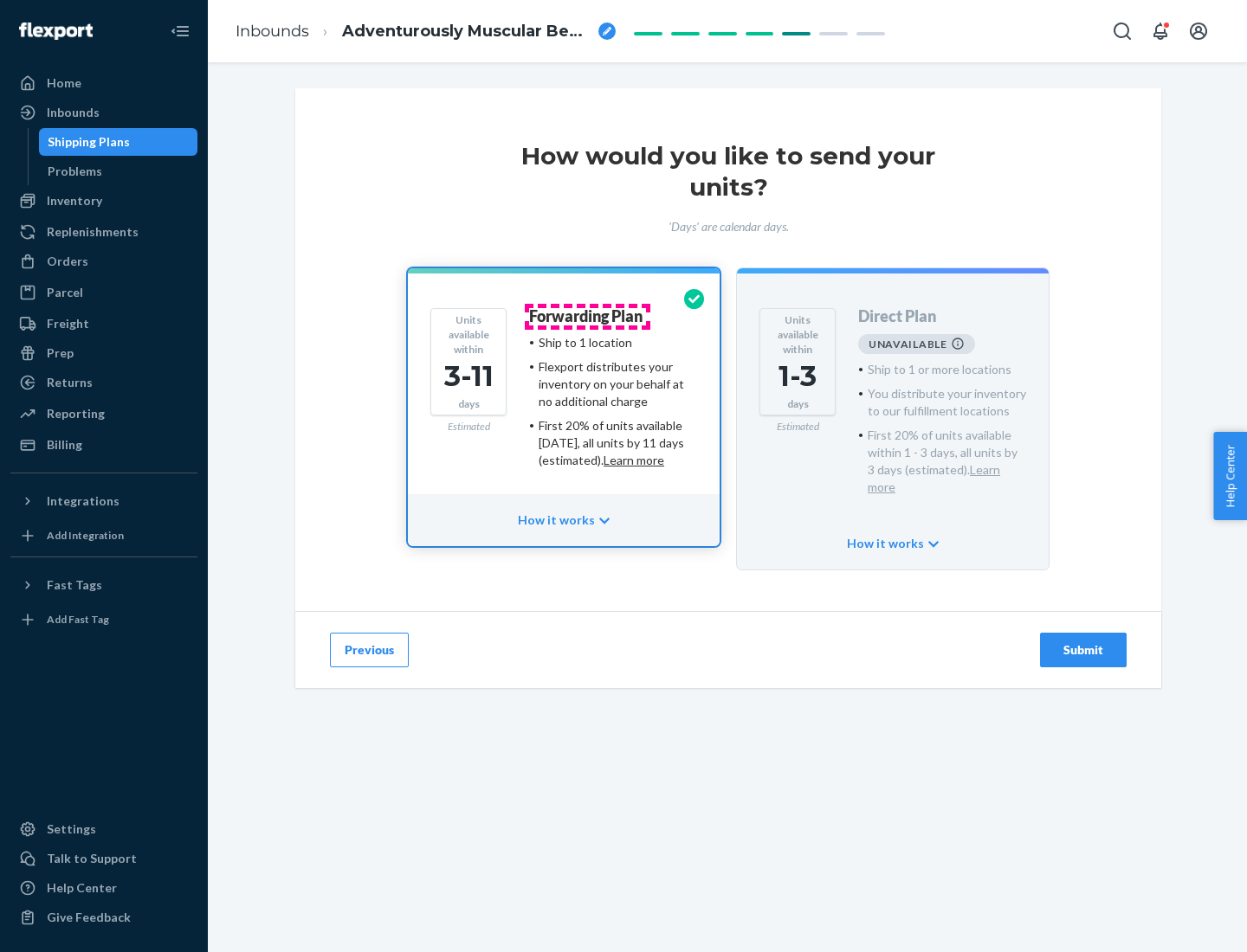
click at [587, 316] on h4 "Forwarding Plan" at bounding box center [586, 316] width 114 height 17
click at [1083, 641] on div "Submit" at bounding box center [1083, 649] width 57 height 17
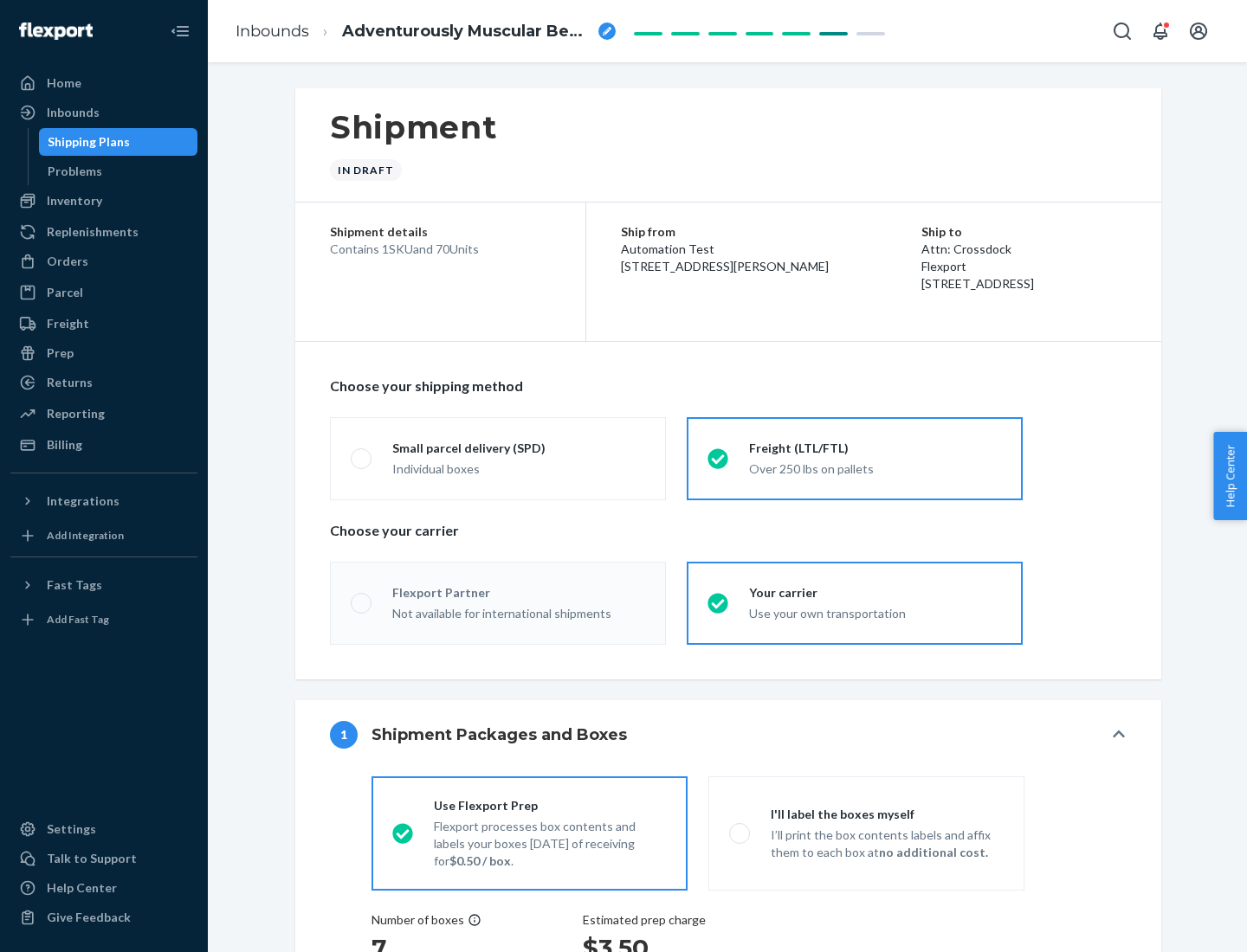
radio input "true"
radio input "false"
radio input "true"
radio input "false"
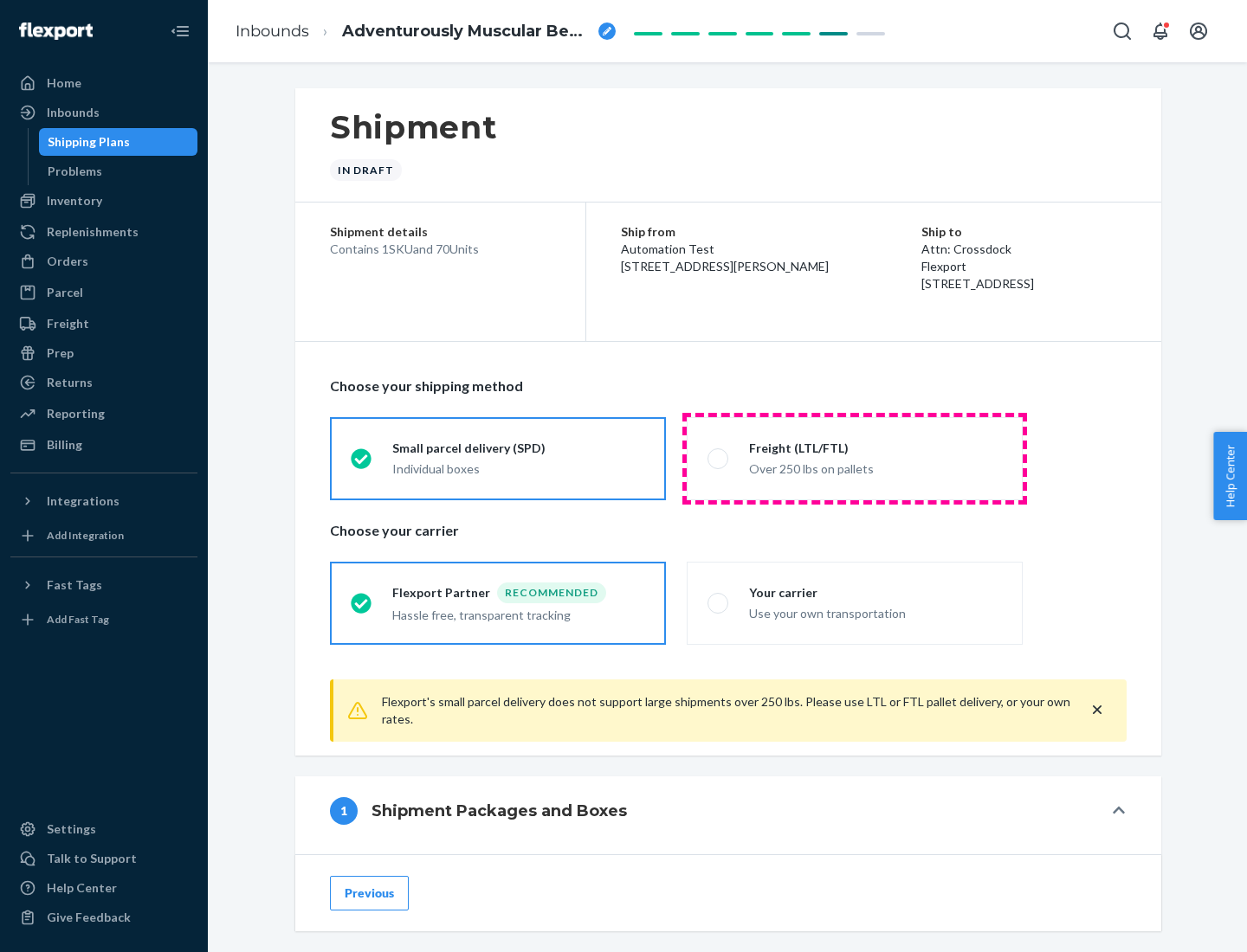
click at [855, 458] on div "Over 250 lbs on pallets" at bounding box center [876, 467] width 253 height 21
click at [719, 458] on input "Freight (LTL/FTL) Over 250 lbs on pallets" at bounding box center [713, 458] width 11 height 11
radio input "true"
radio input "false"
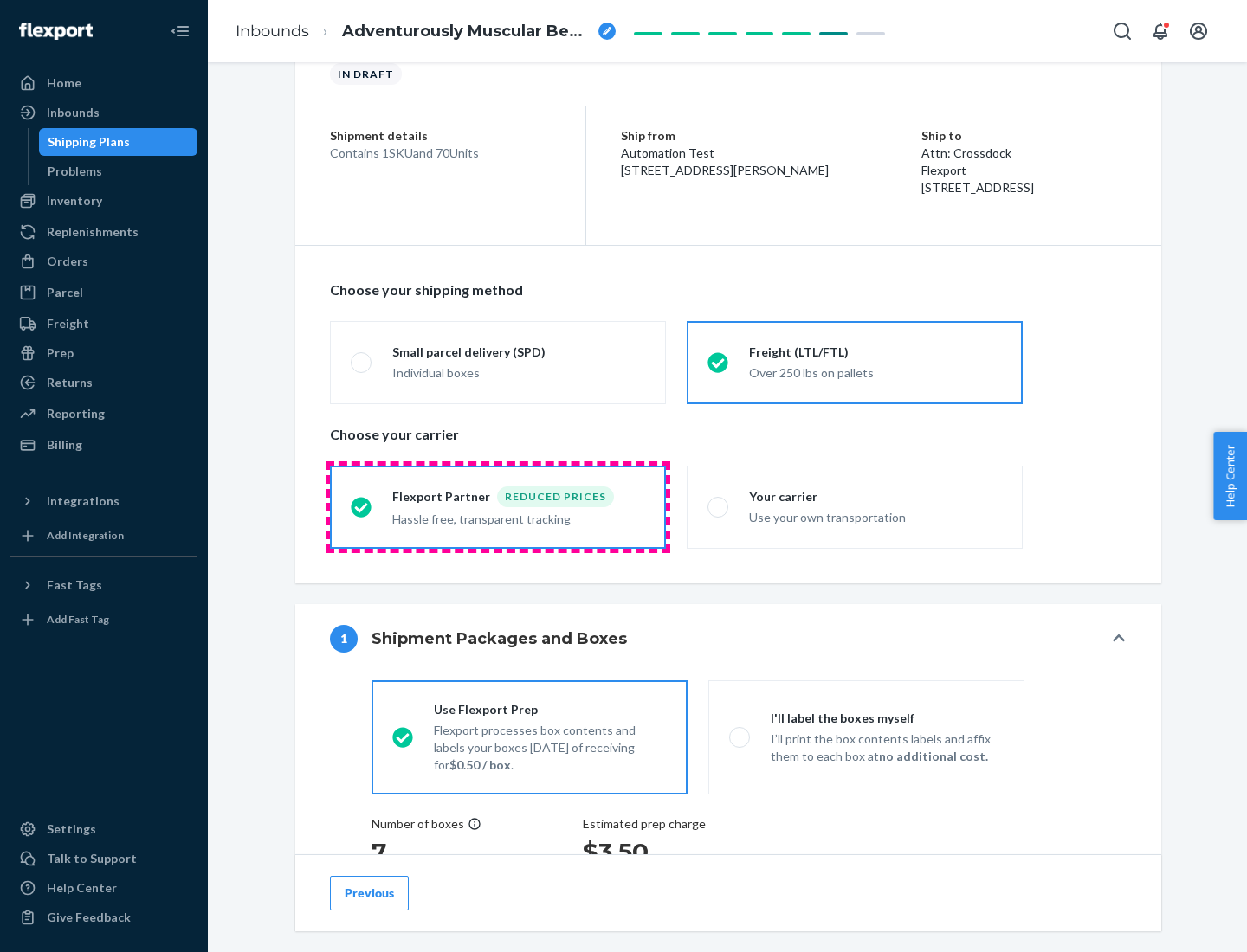
click at [498, 508] on div "Hassle free, transparent tracking" at bounding box center [519, 518] width 253 height 21
click at [362, 507] on input "Flexport Partner Reduced prices Hassle free, transparent tracking" at bounding box center [356, 507] width 11 height 11
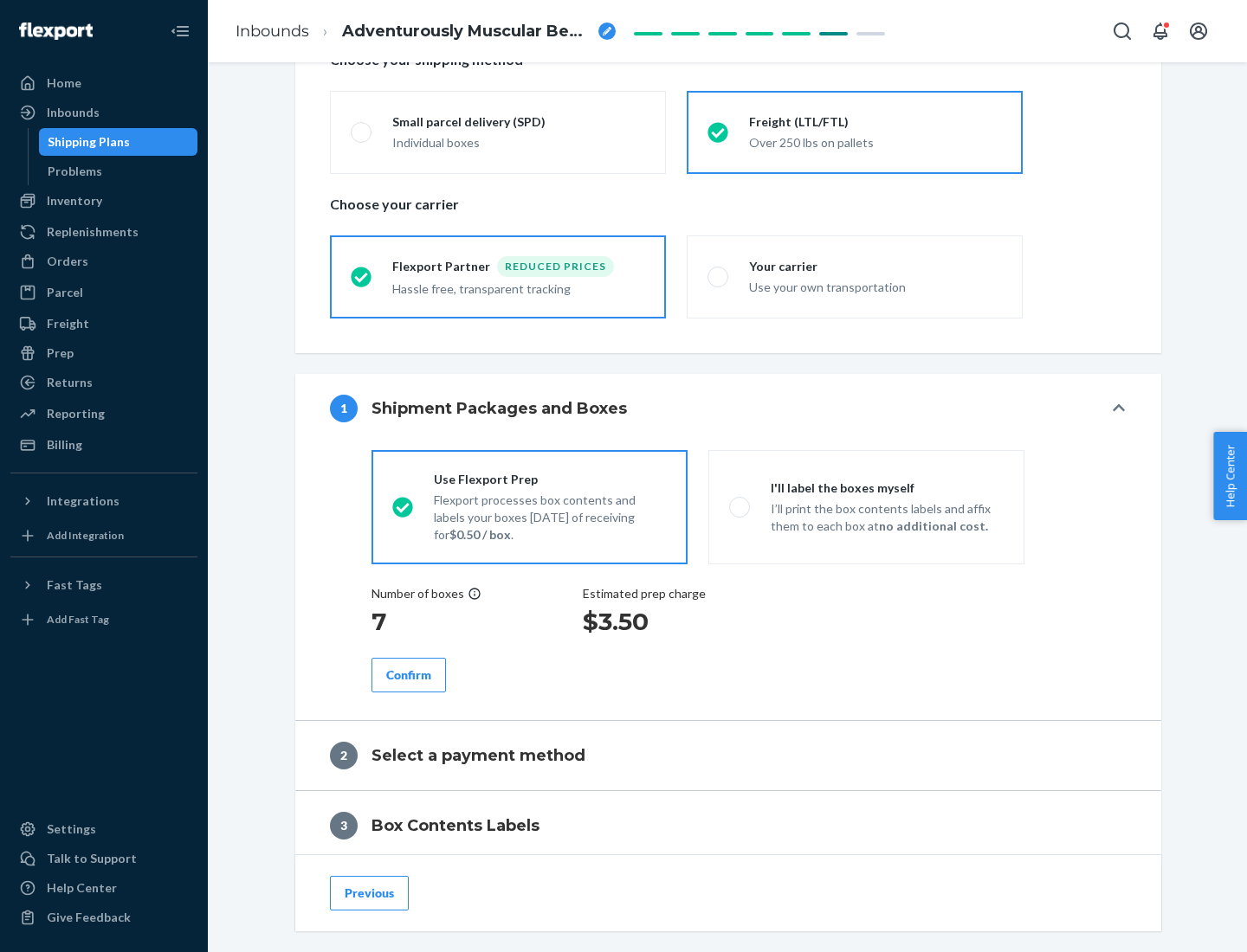
click at [867, 507] on p "I’ll print the box contents labels and affix them to each box at no additional …" at bounding box center [887, 518] width 233 height 34
click at [741, 507] on input "I'll label the boxes myself I’ll print the box contents labels and affix them t…" at bounding box center [735, 507] width 11 height 11
radio input "true"
radio input "false"
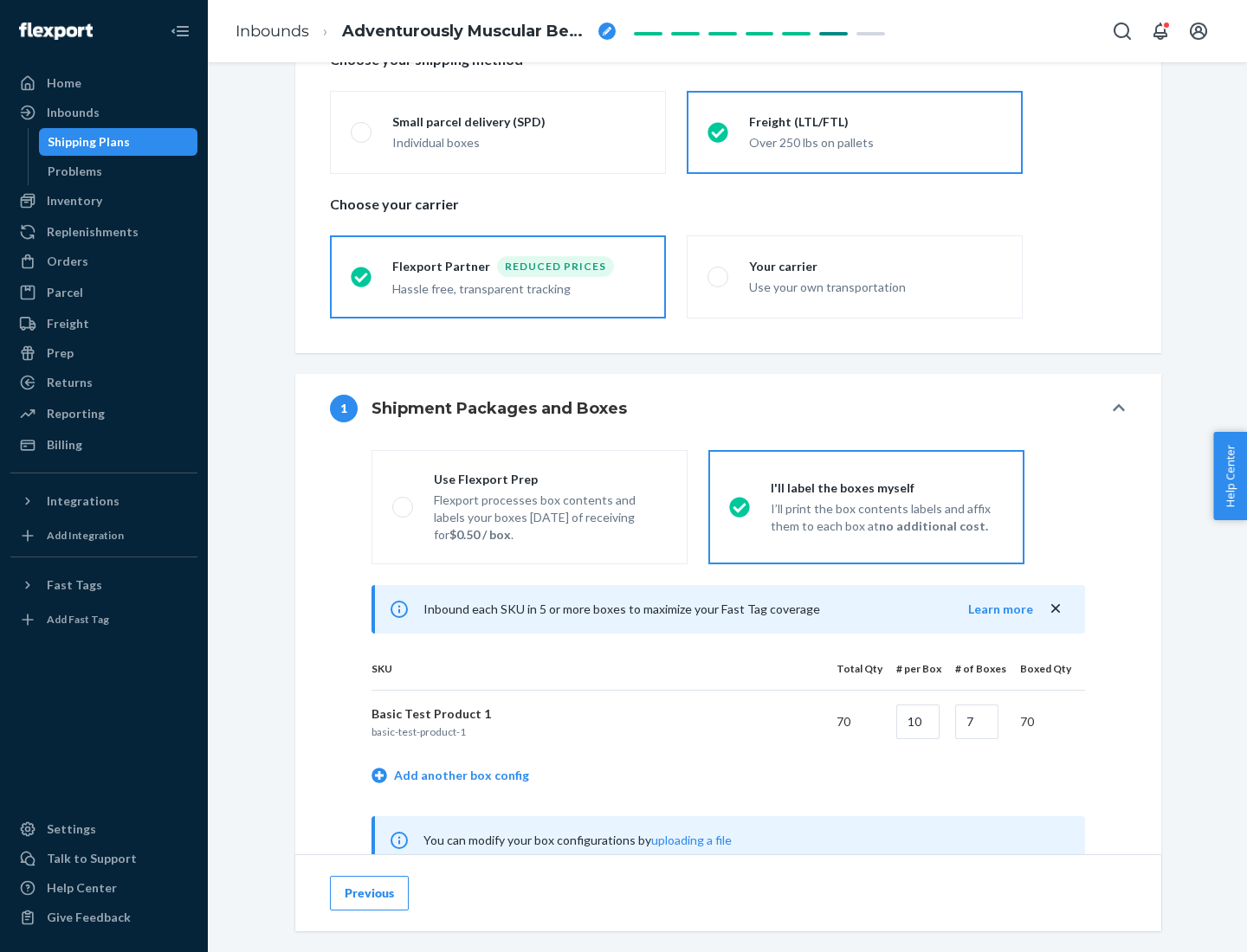
scroll to position [541, 0]
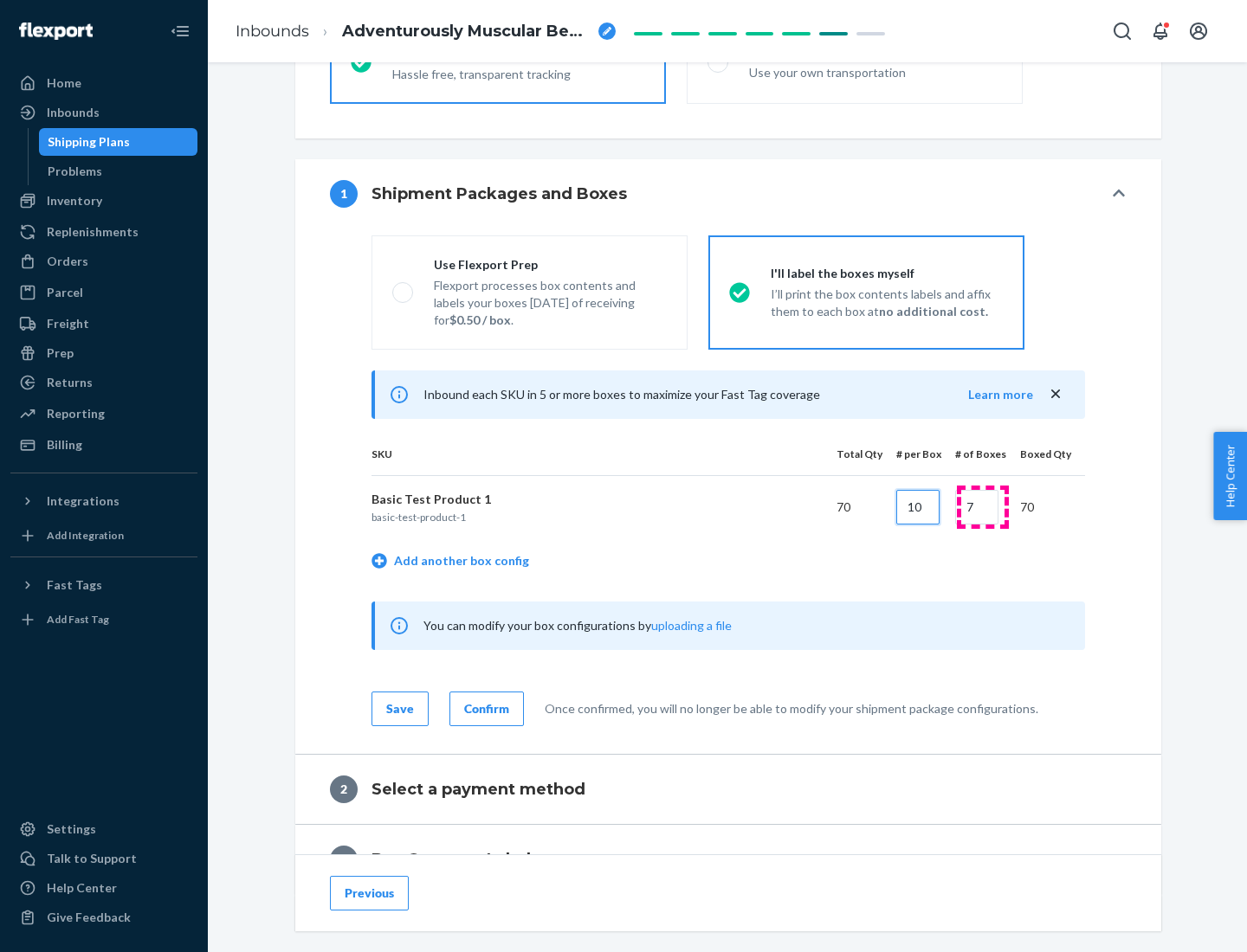
type input "10"
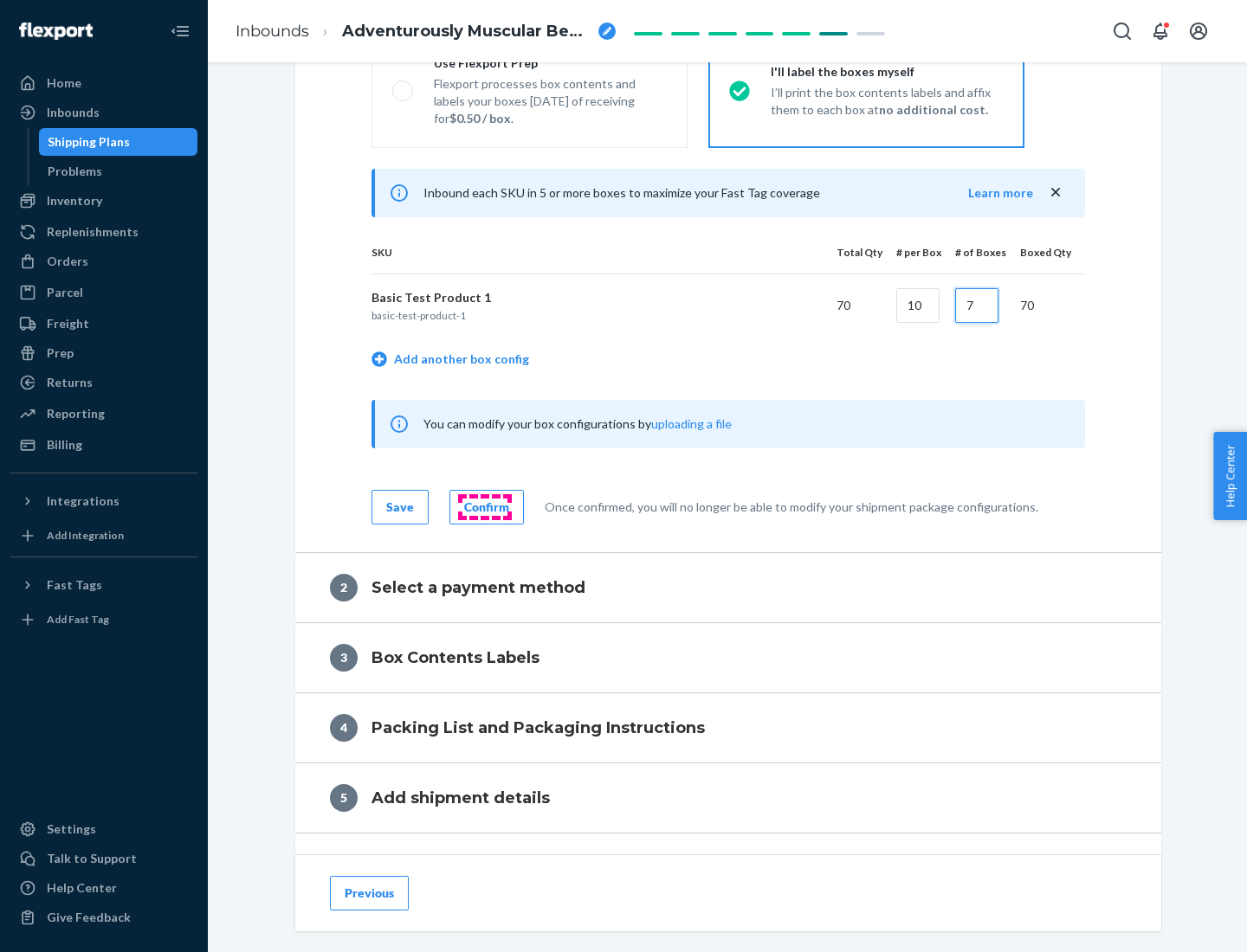
type input "7"
click at [484, 507] on div "Confirm" at bounding box center [487, 507] width 45 height 17
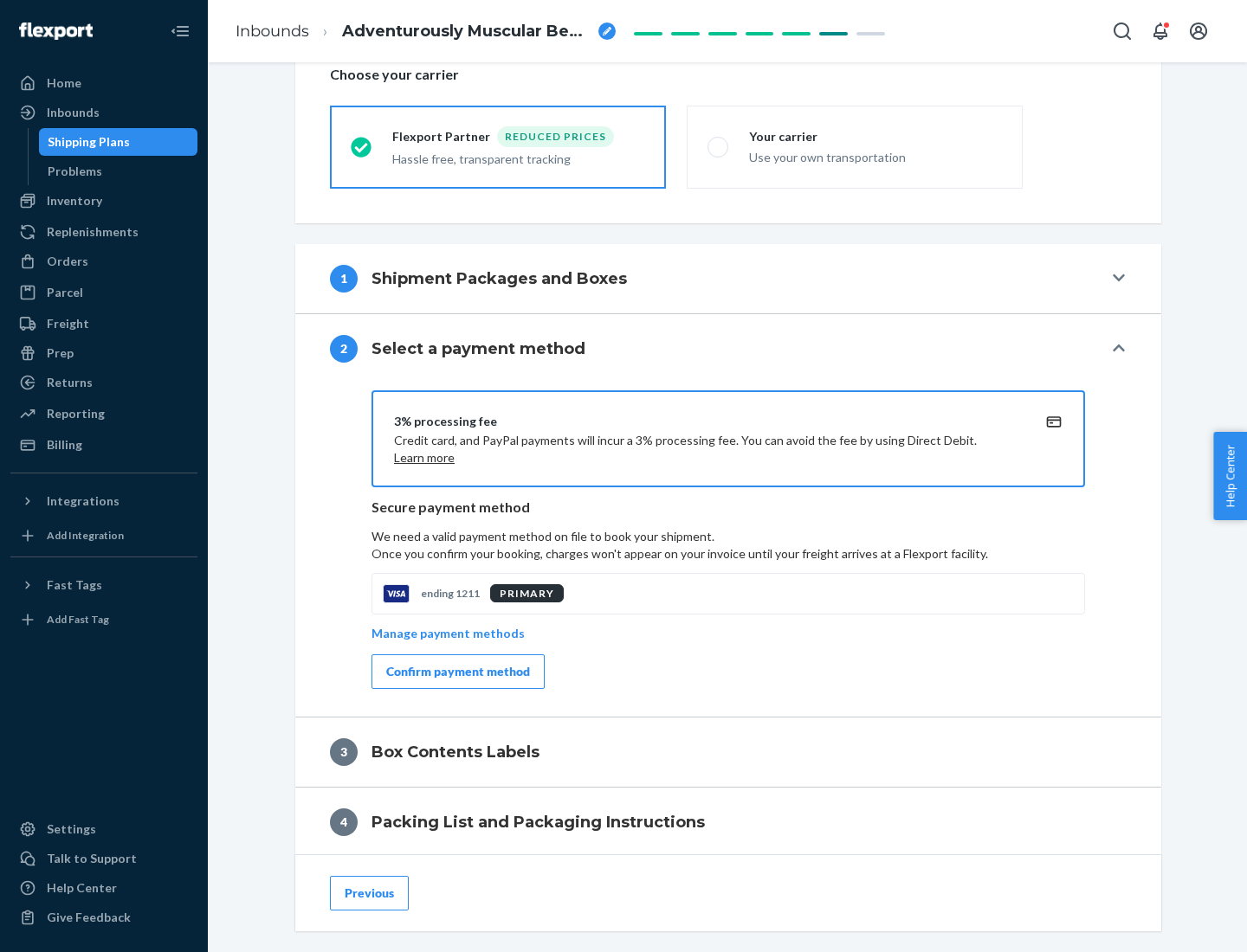
scroll to position [621, 0]
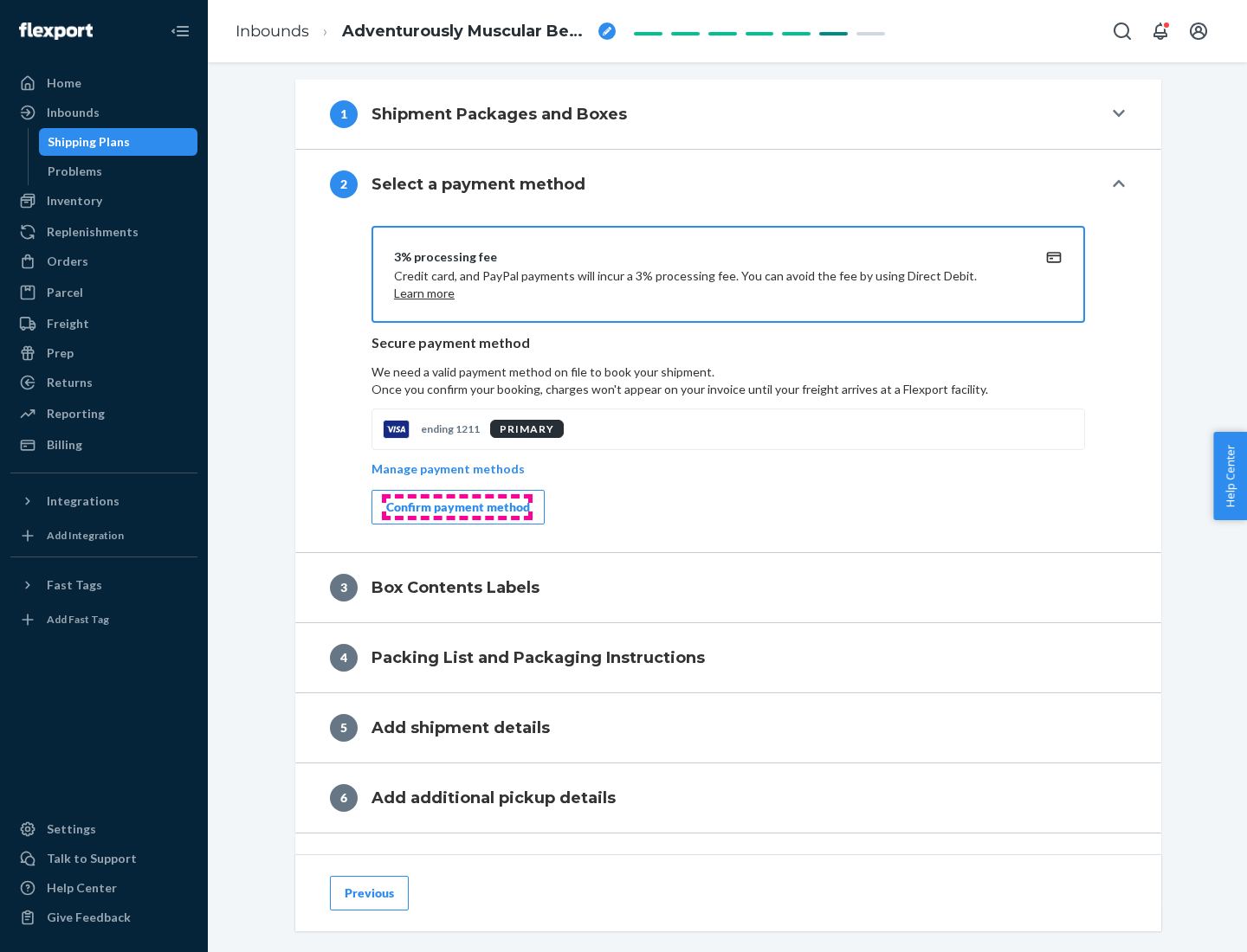
click at [456, 508] on div "Confirm payment method" at bounding box center [458, 507] width 144 height 17
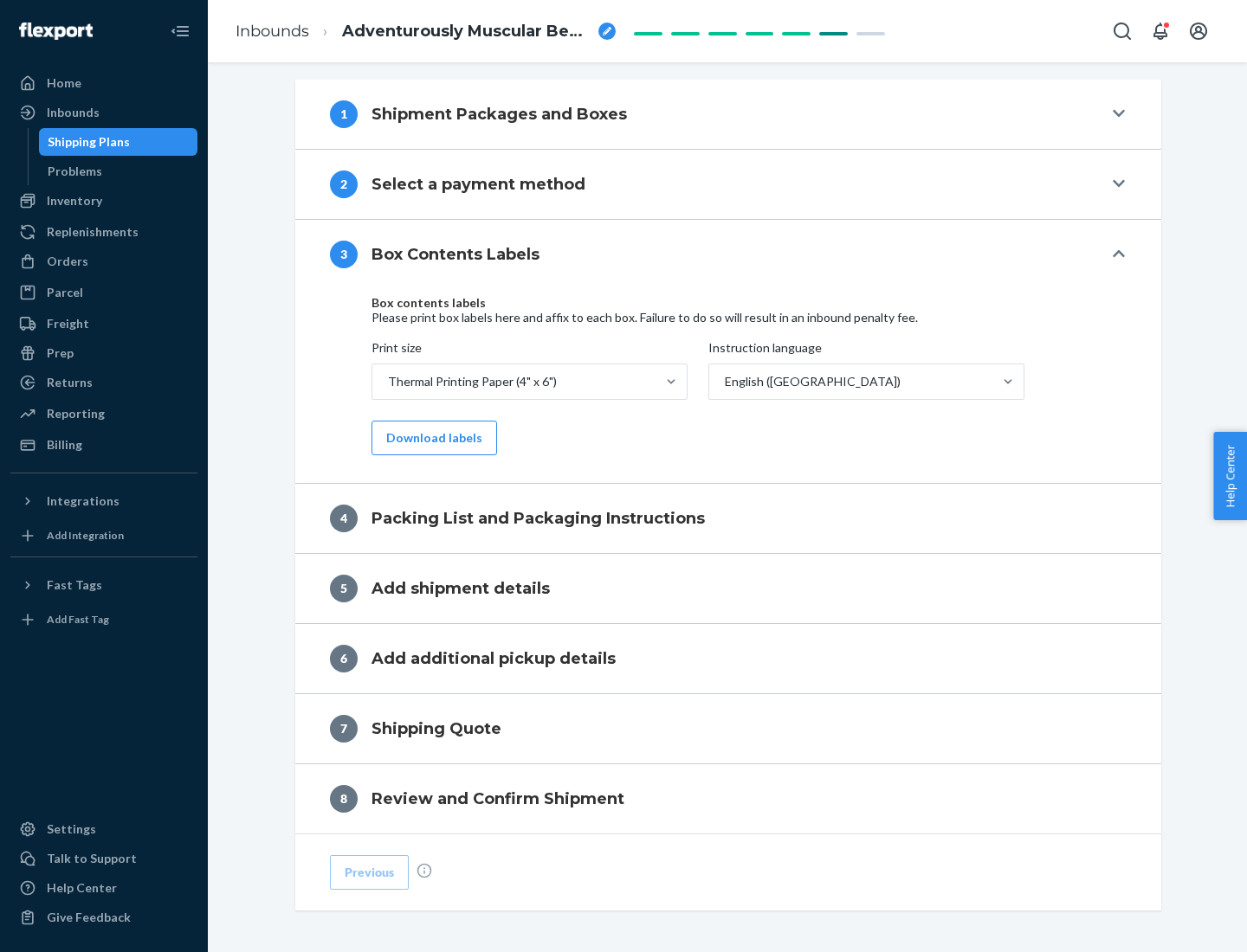
scroll to position [552, 0]
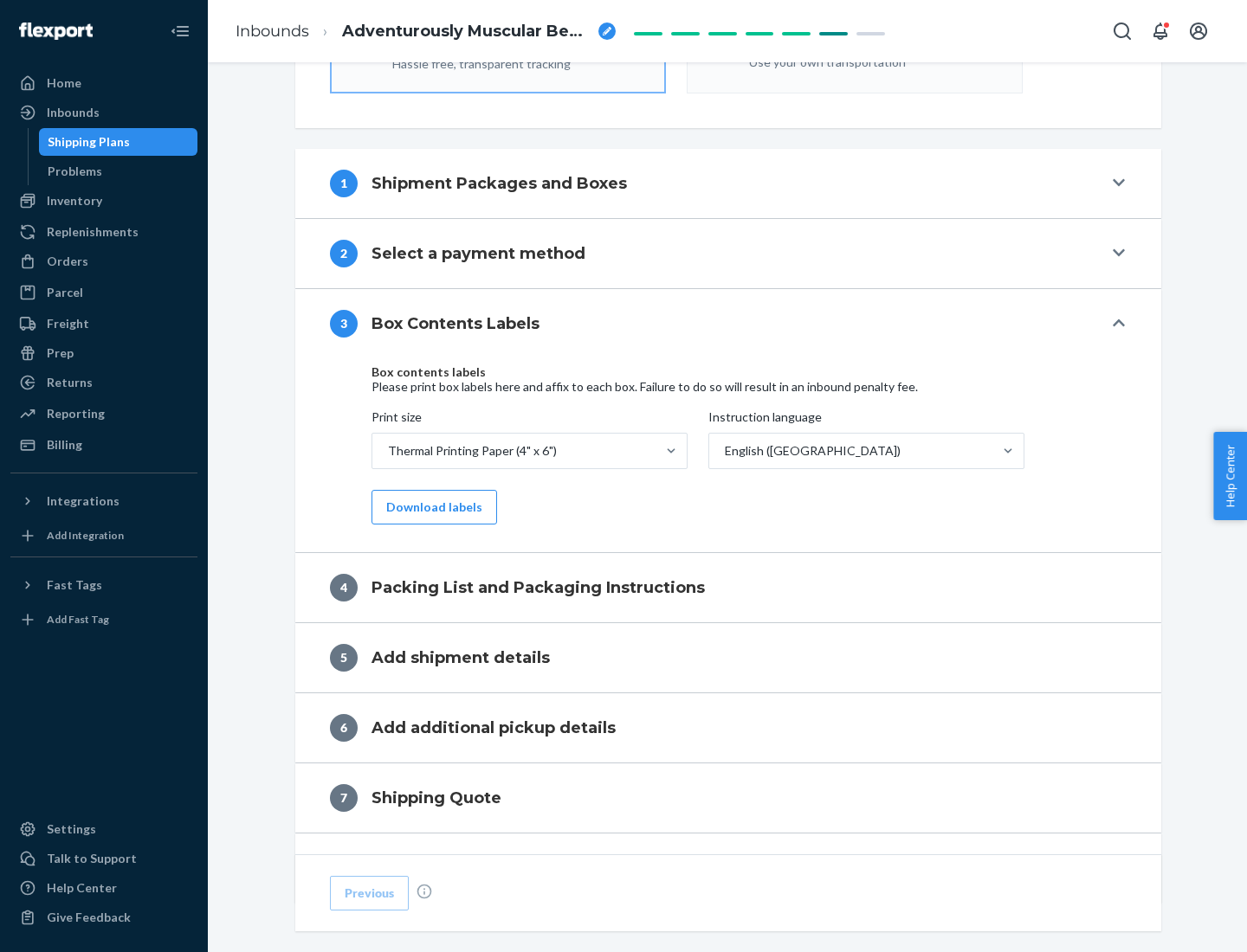
click at [430, 508] on button "Download labels" at bounding box center [434, 508] width 126 height 34
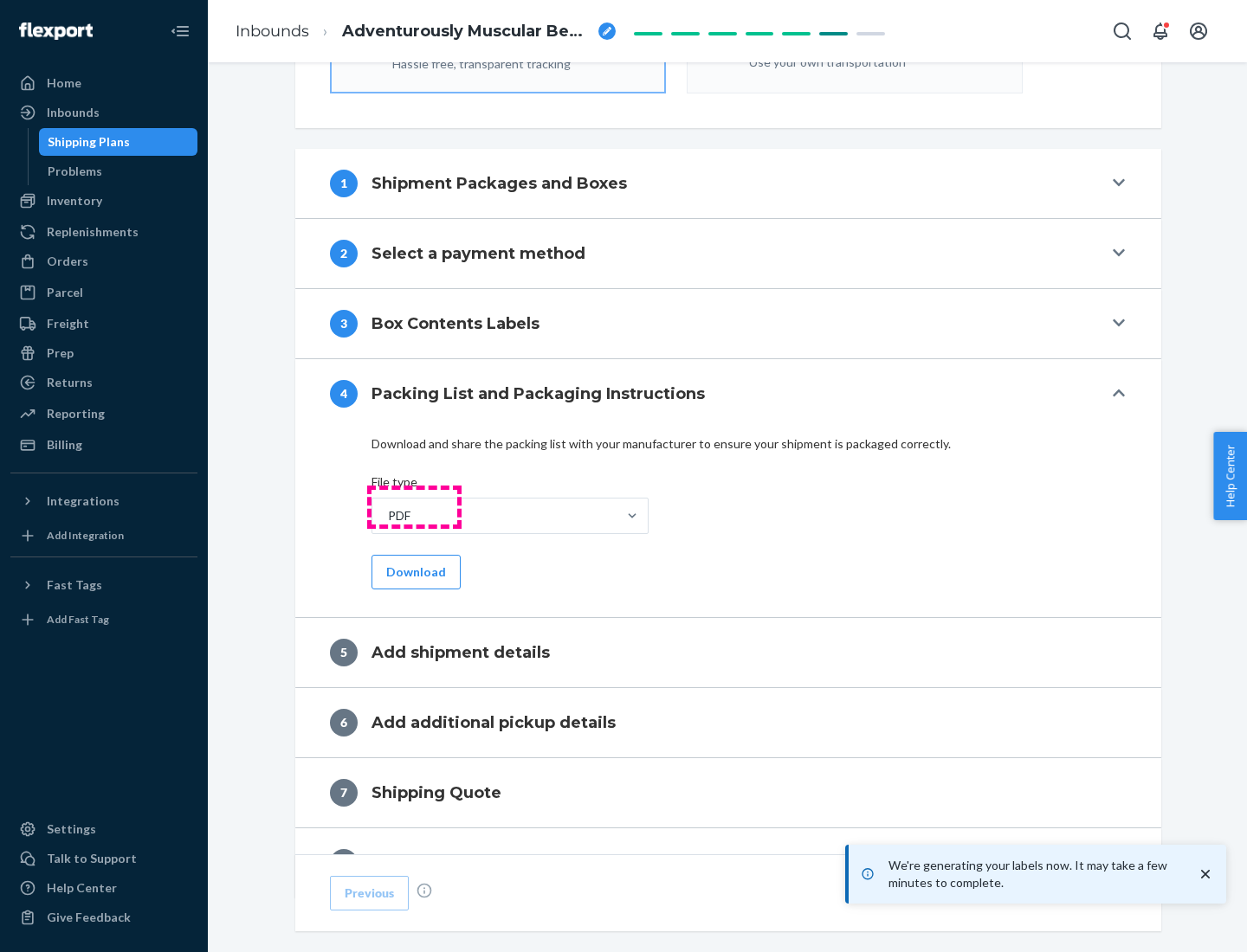
scroll to position [616, 0]
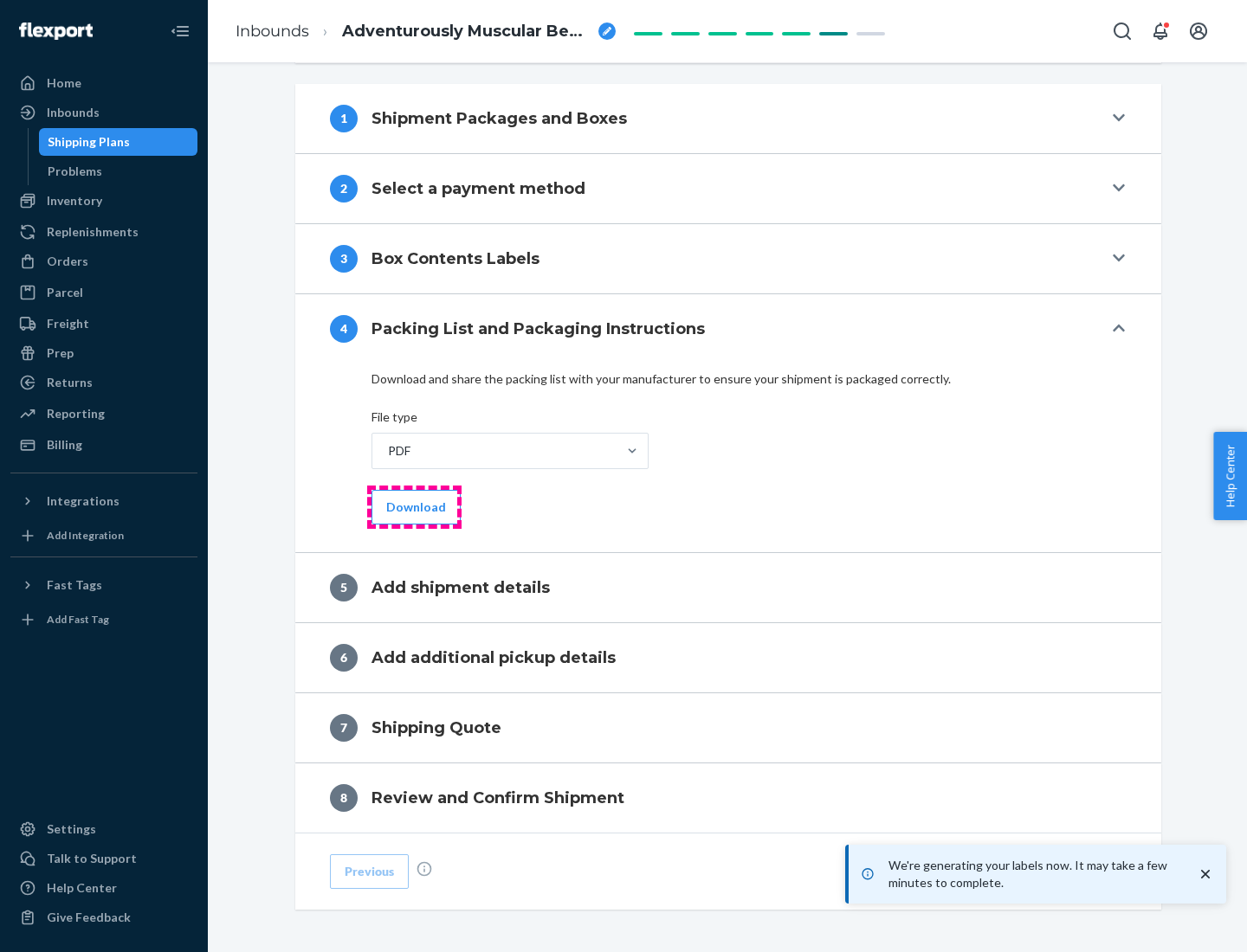
click at [414, 507] on button "Download" at bounding box center [416, 508] width 89 height 34
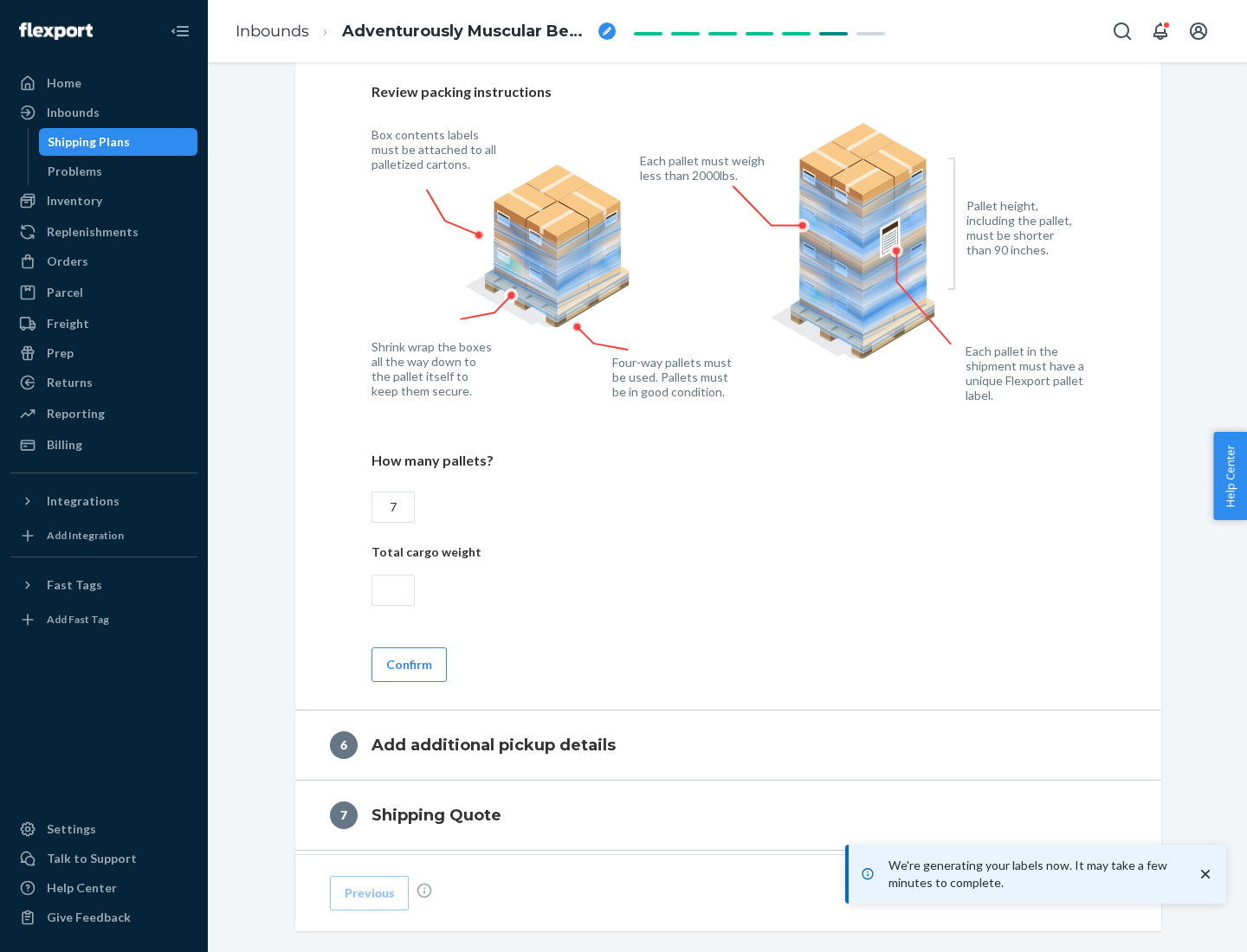
scroll to position [1194, 0]
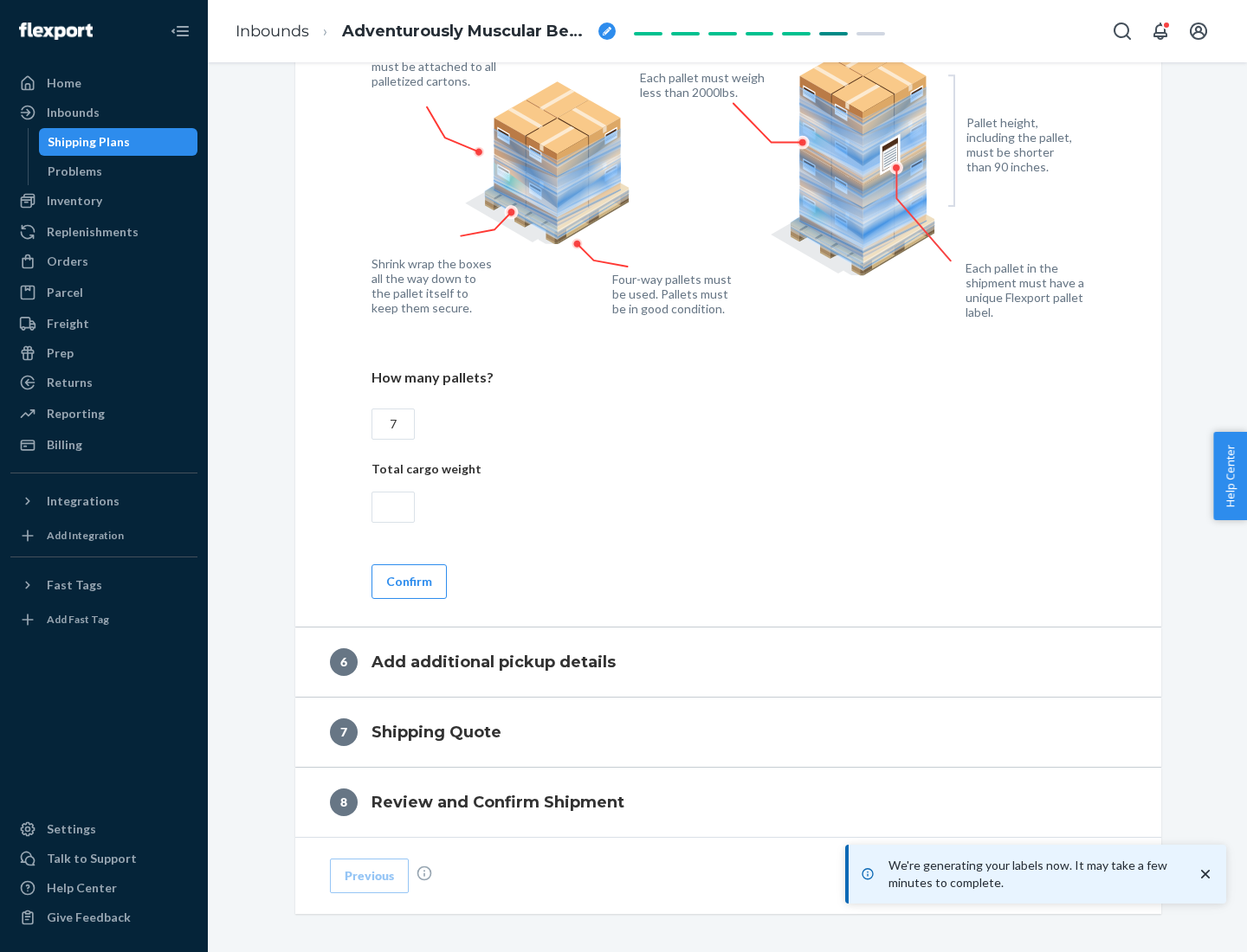
type input "7"
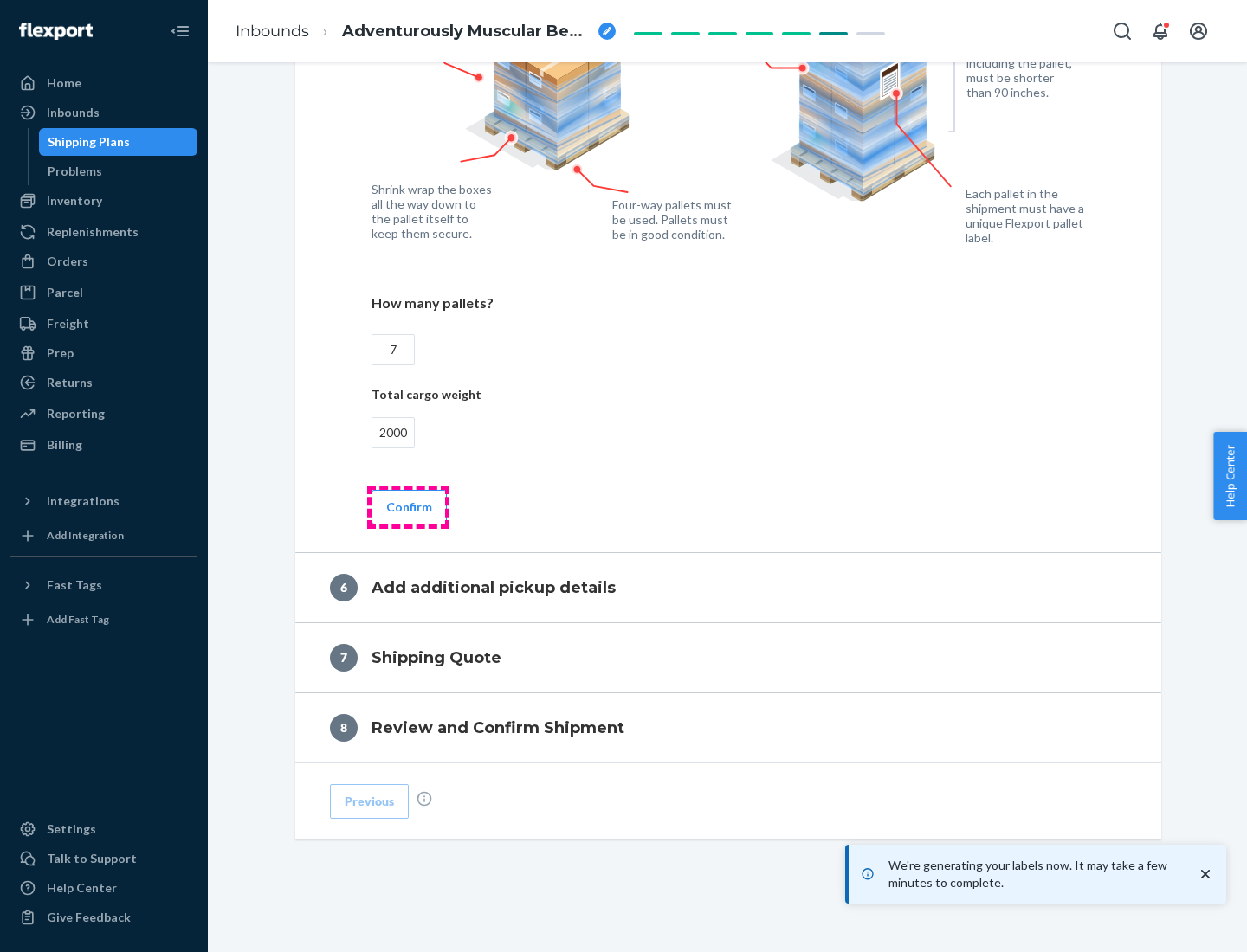
type input "2000"
click at [408, 507] on button "Confirm" at bounding box center [408, 508] width 75 height 34
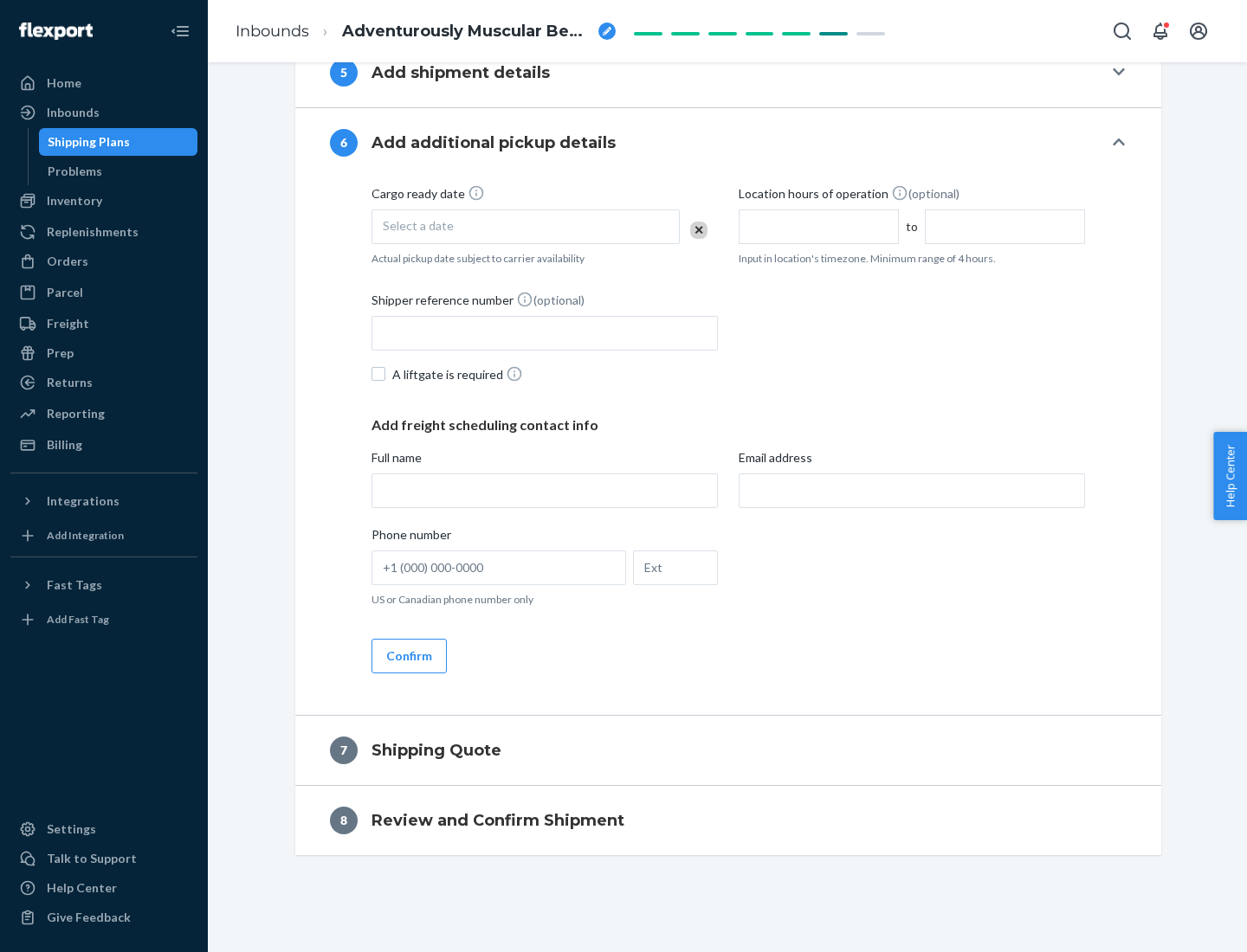
scroll to position [662, 0]
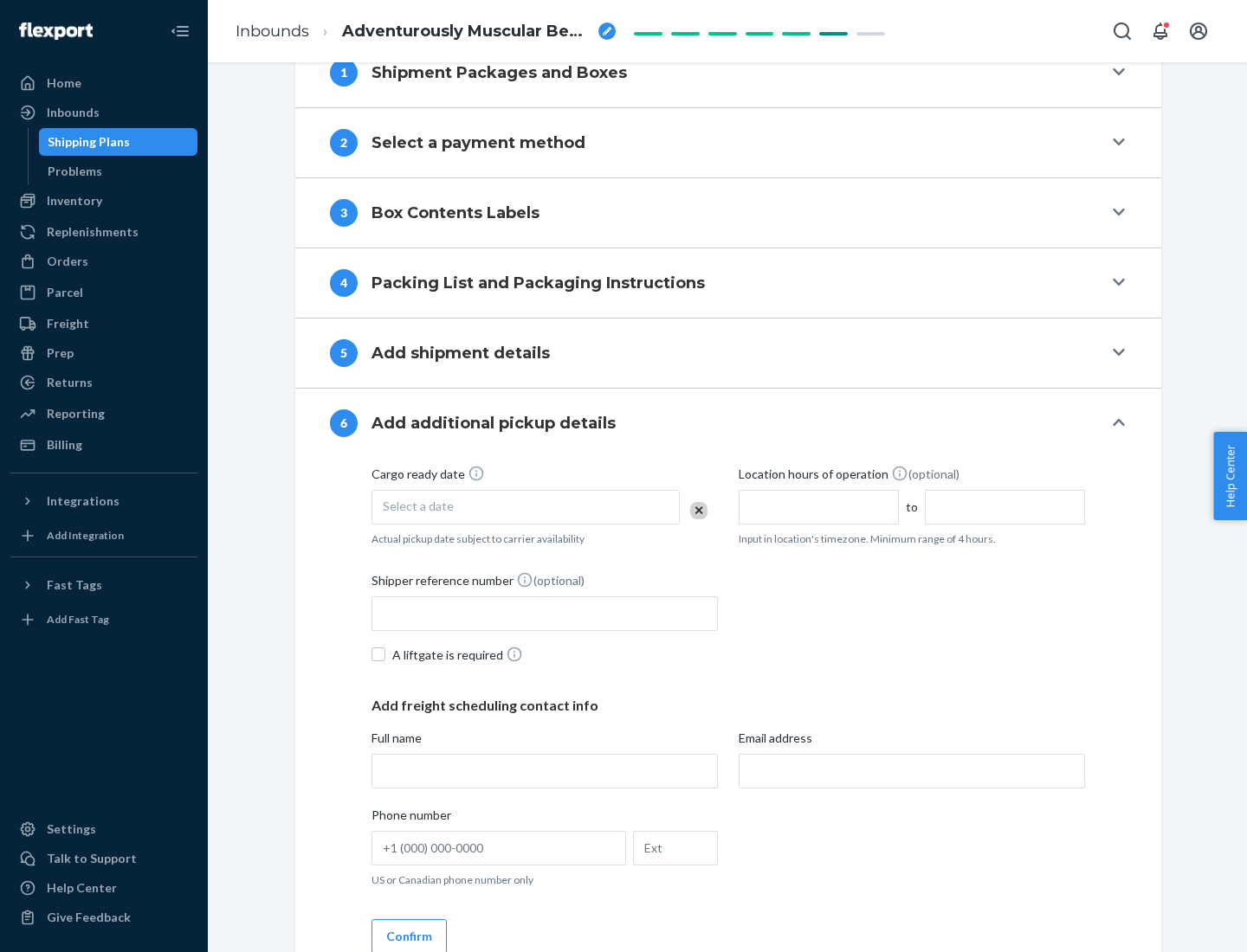
click at [526, 507] on div "Select a date" at bounding box center [525, 508] width 308 height 34
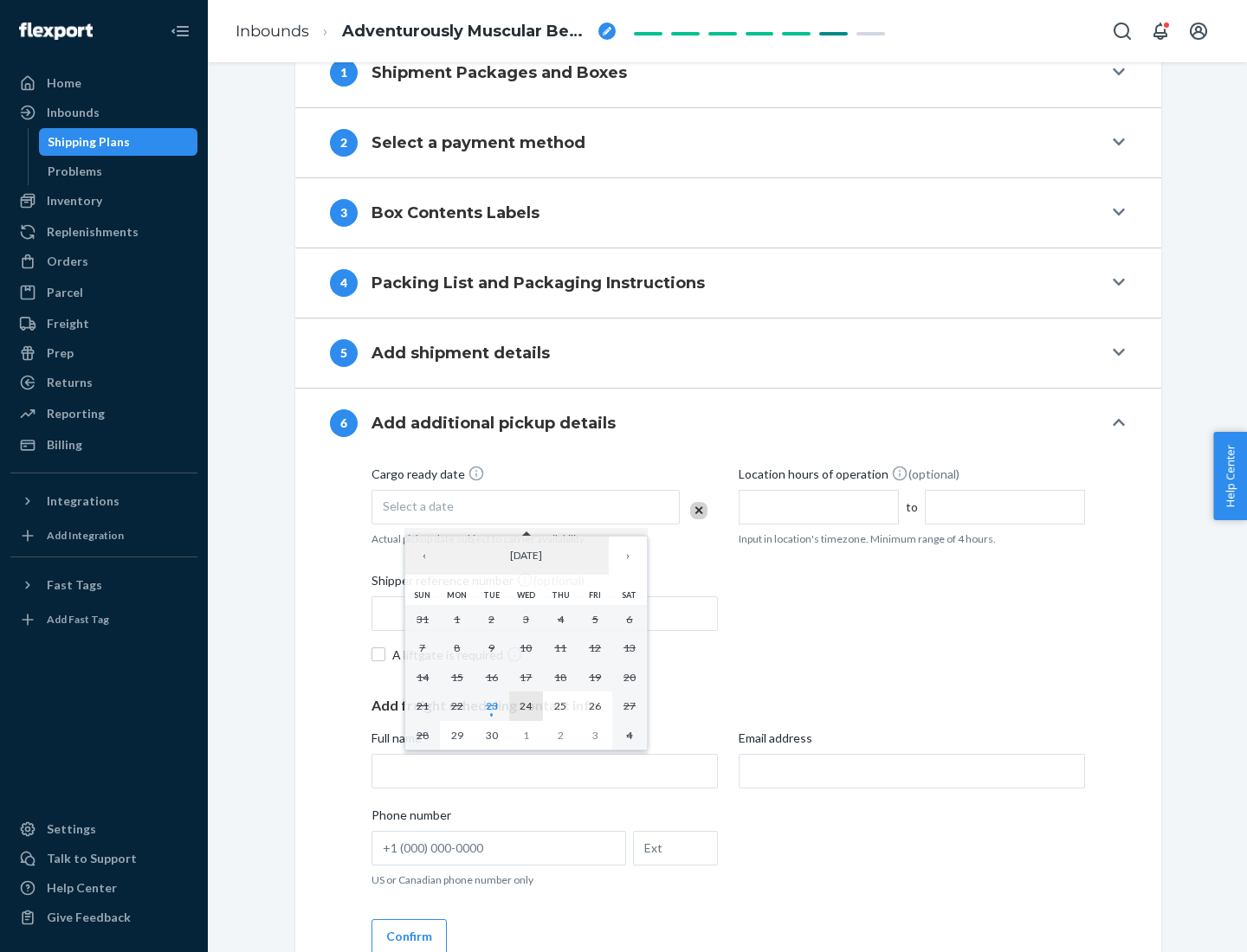
click at [526, 705] on abbr "24" at bounding box center [525, 705] width 12 height 13
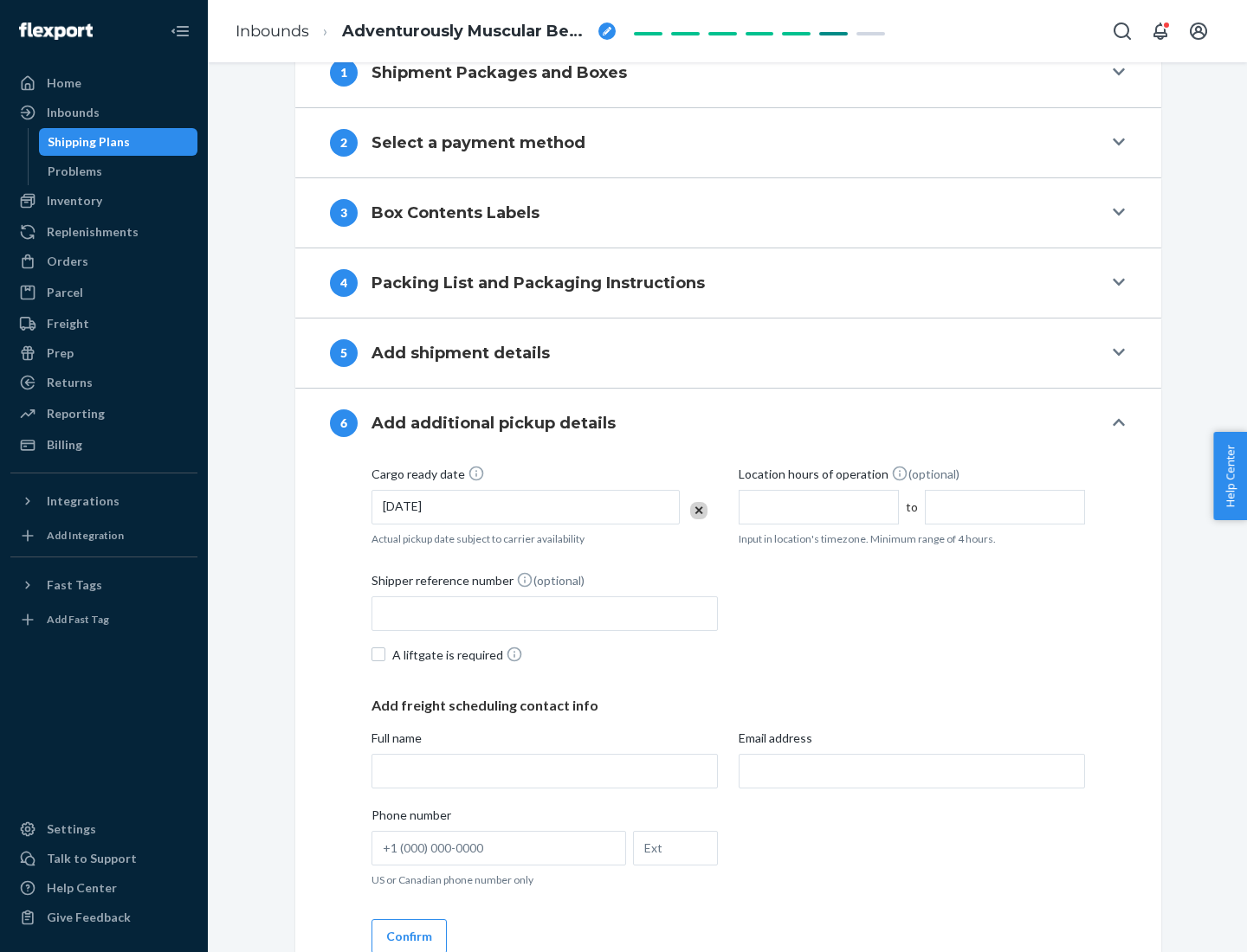
scroll to position [927, 0]
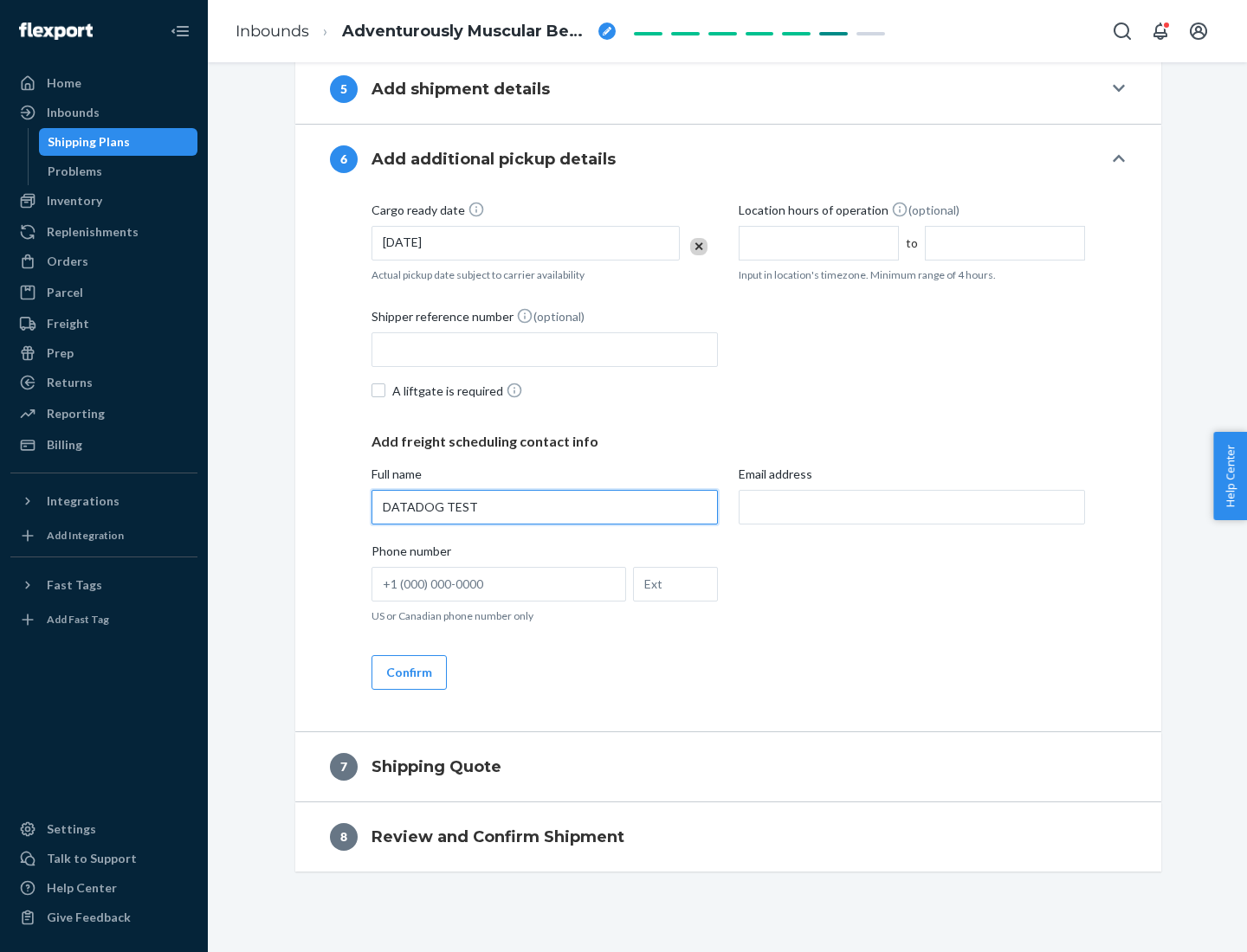
type input "DATADOG TEST"
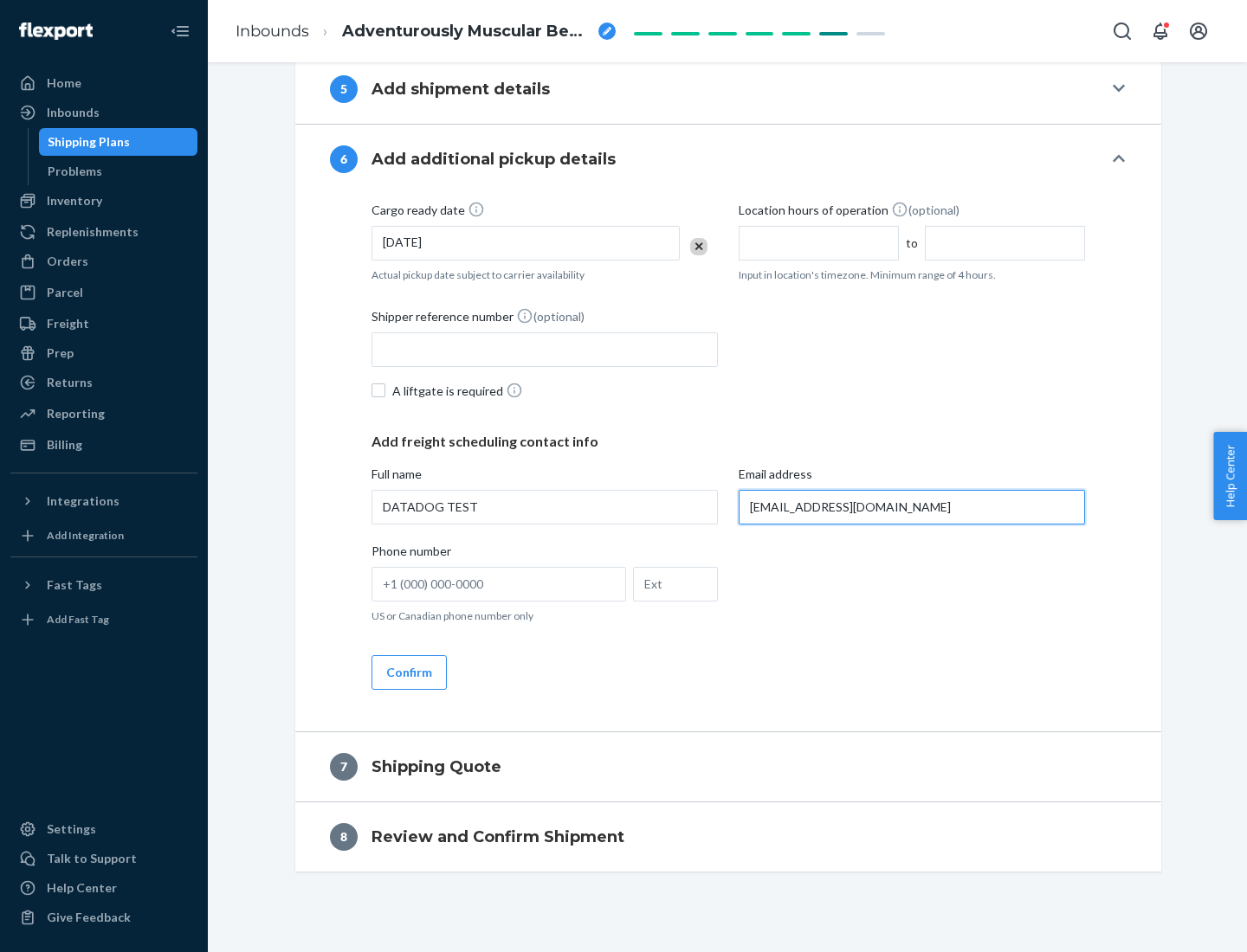
scroll to position [943, 0]
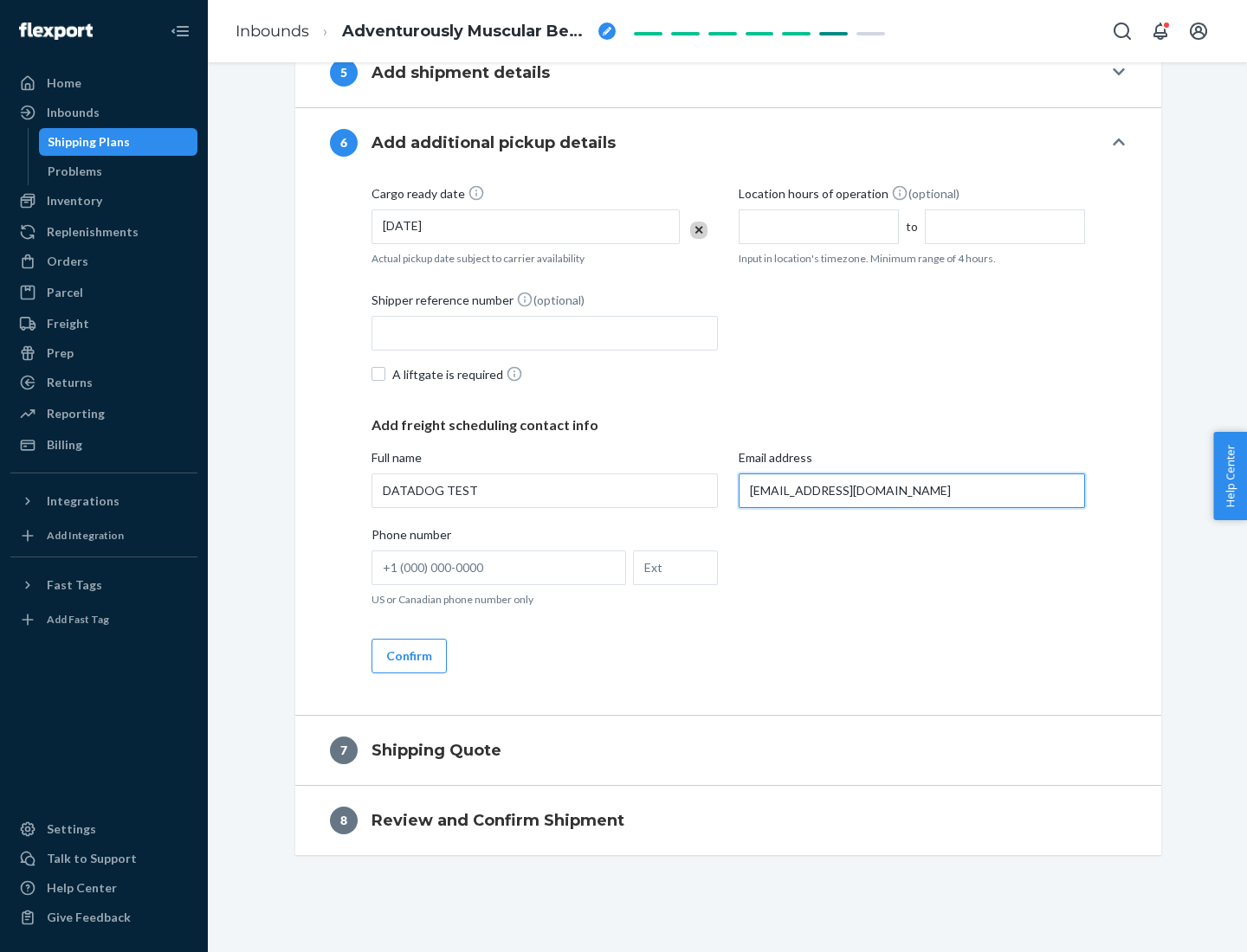
type input "[EMAIL_ADDRESS][DOMAIN_NAME]"
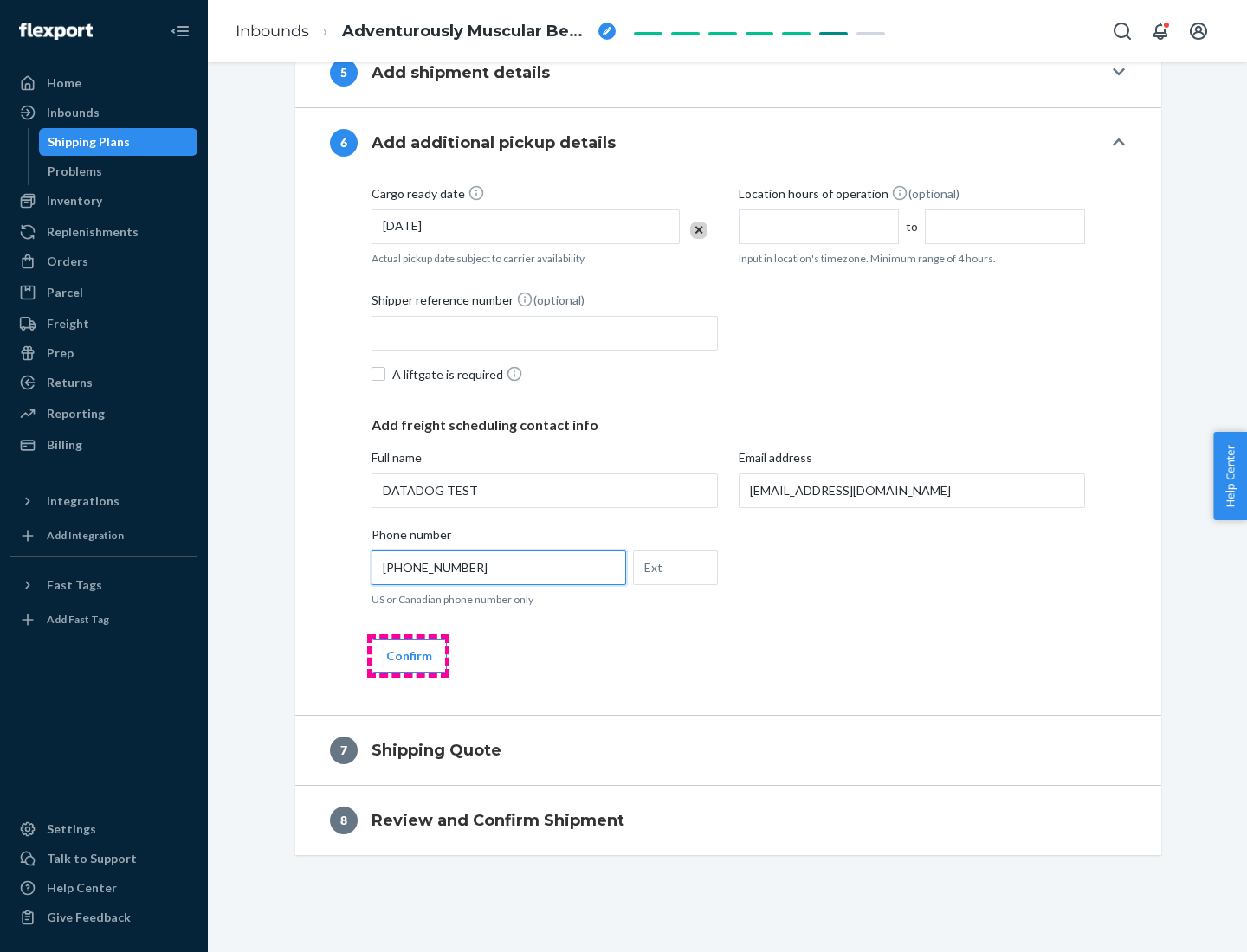
type input "[PHONE_NUMBER]"
click at [408, 656] on button "Confirm" at bounding box center [408, 656] width 75 height 34
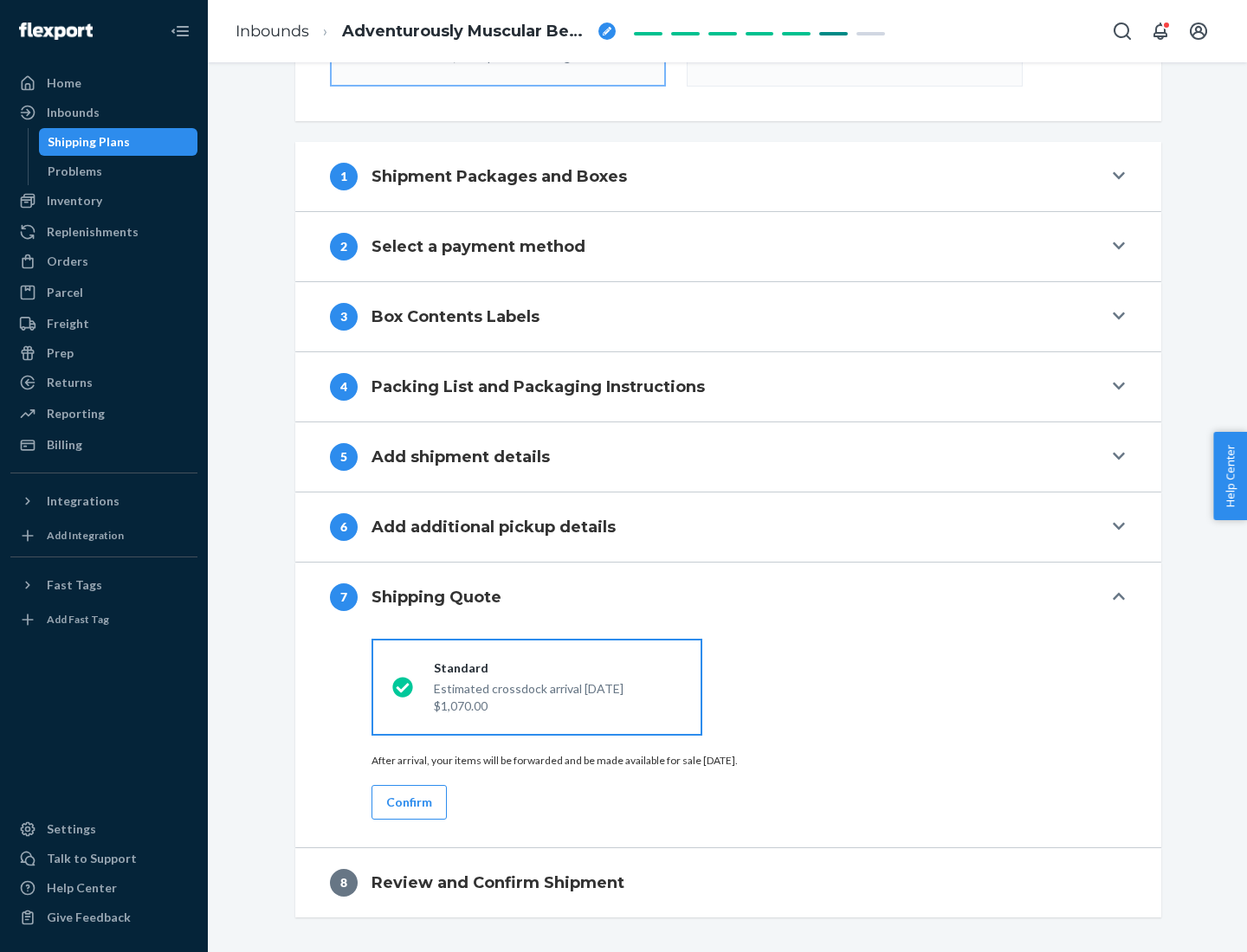
scroll to position [621, 0]
